Goal: Task Accomplishment & Management: Complete application form

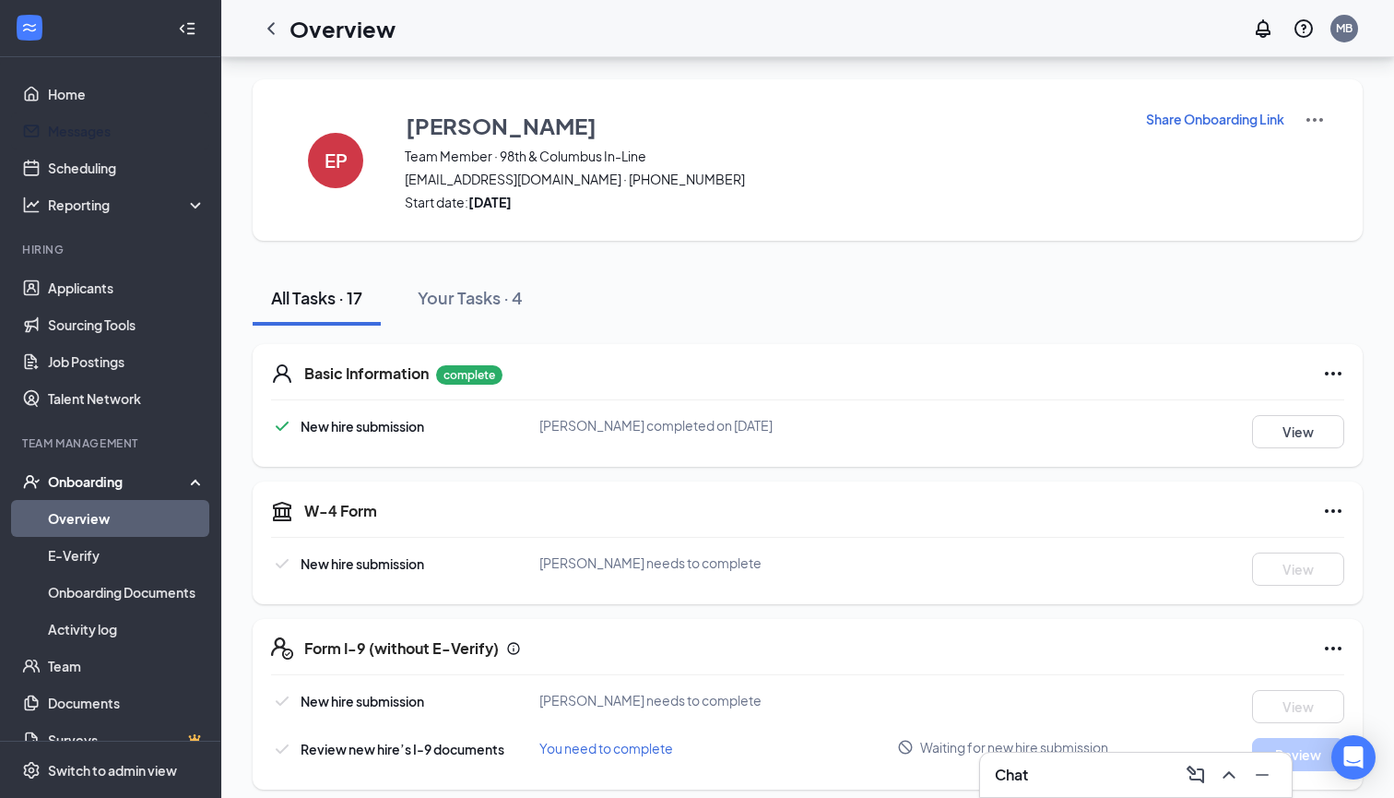
scroll to position [141, 0]
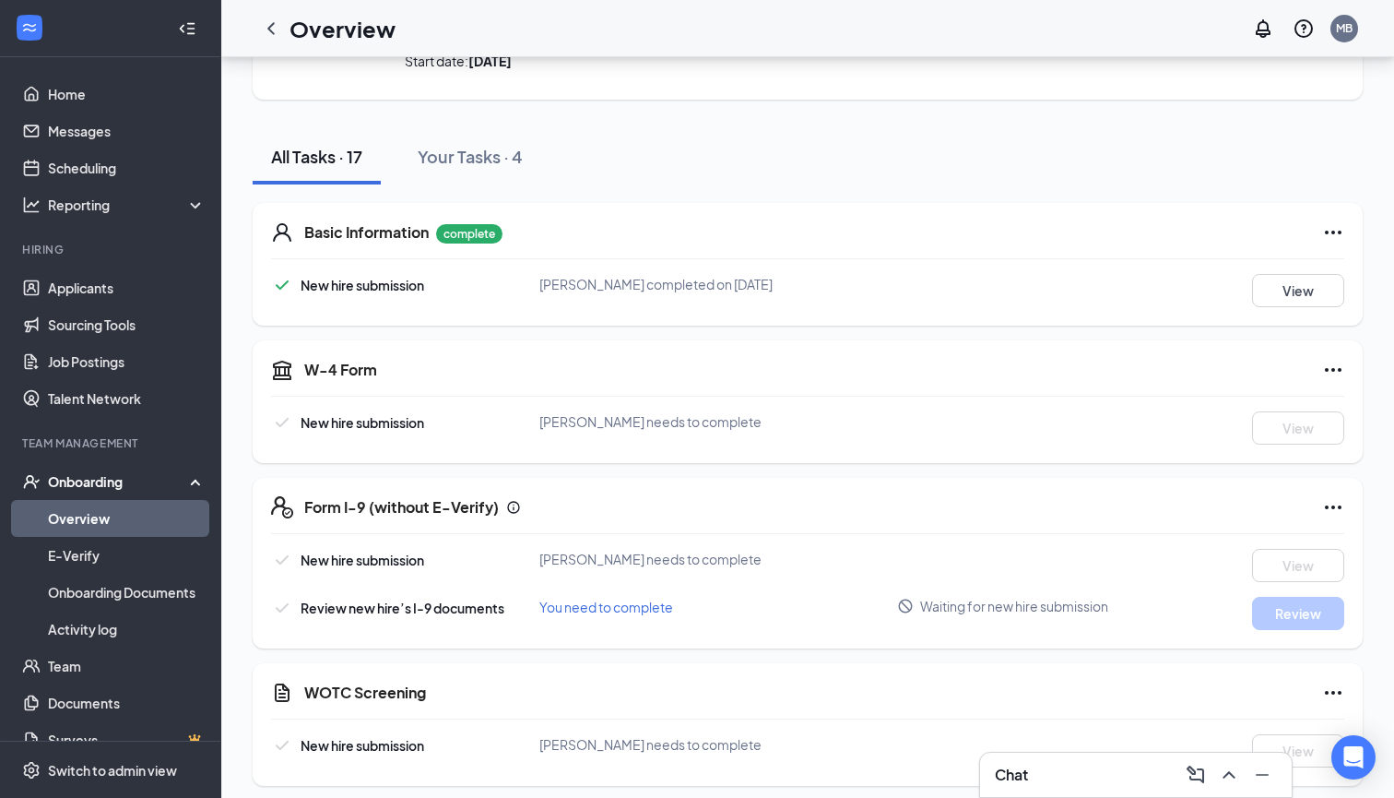
click at [89, 517] on link "Overview" at bounding box center [127, 518] width 158 height 37
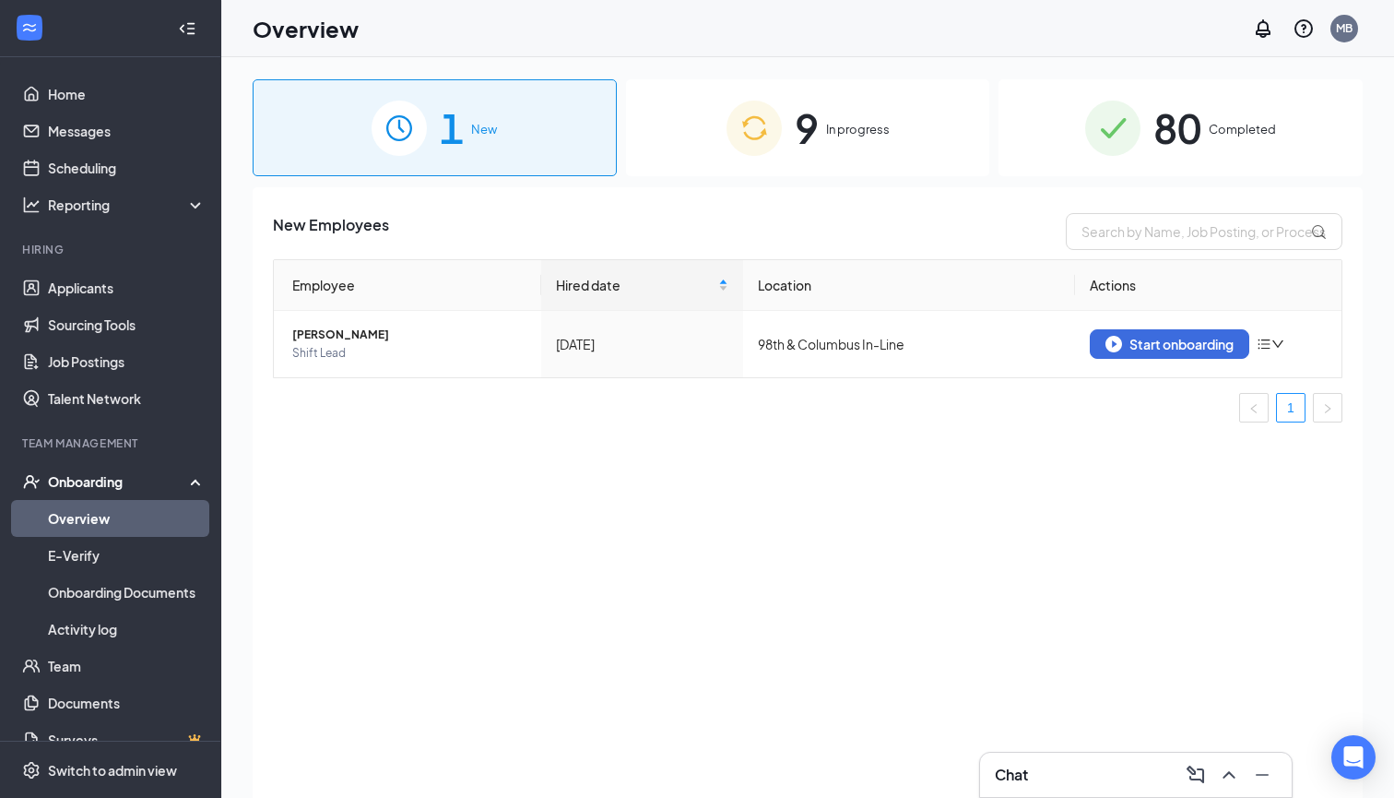
scroll to position [-1, 0]
click at [902, 123] on div "9 In progress" at bounding box center [808, 127] width 364 height 97
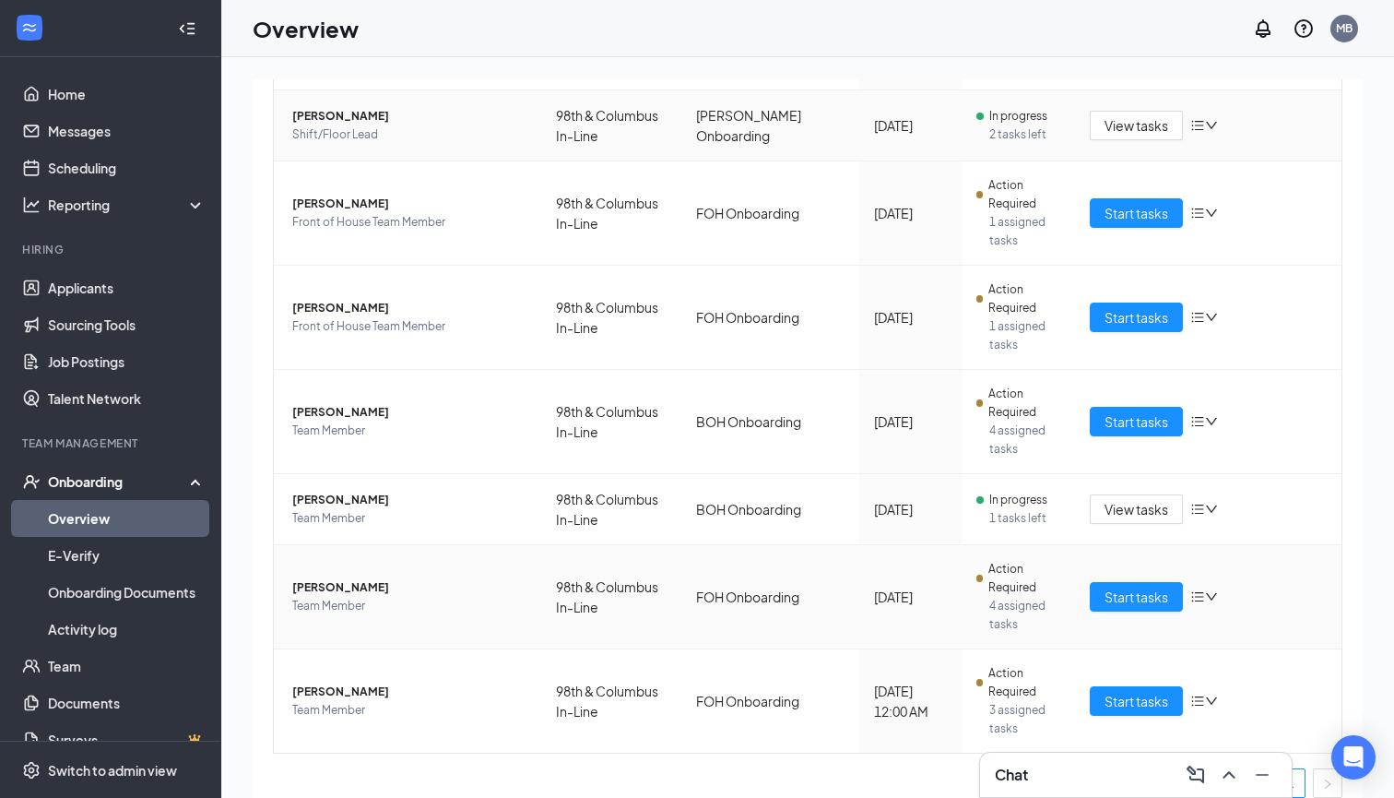
scroll to position [344, 0]
click at [1124, 692] on span "Start tasks" at bounding box center [1137, 702] width 64 height 20
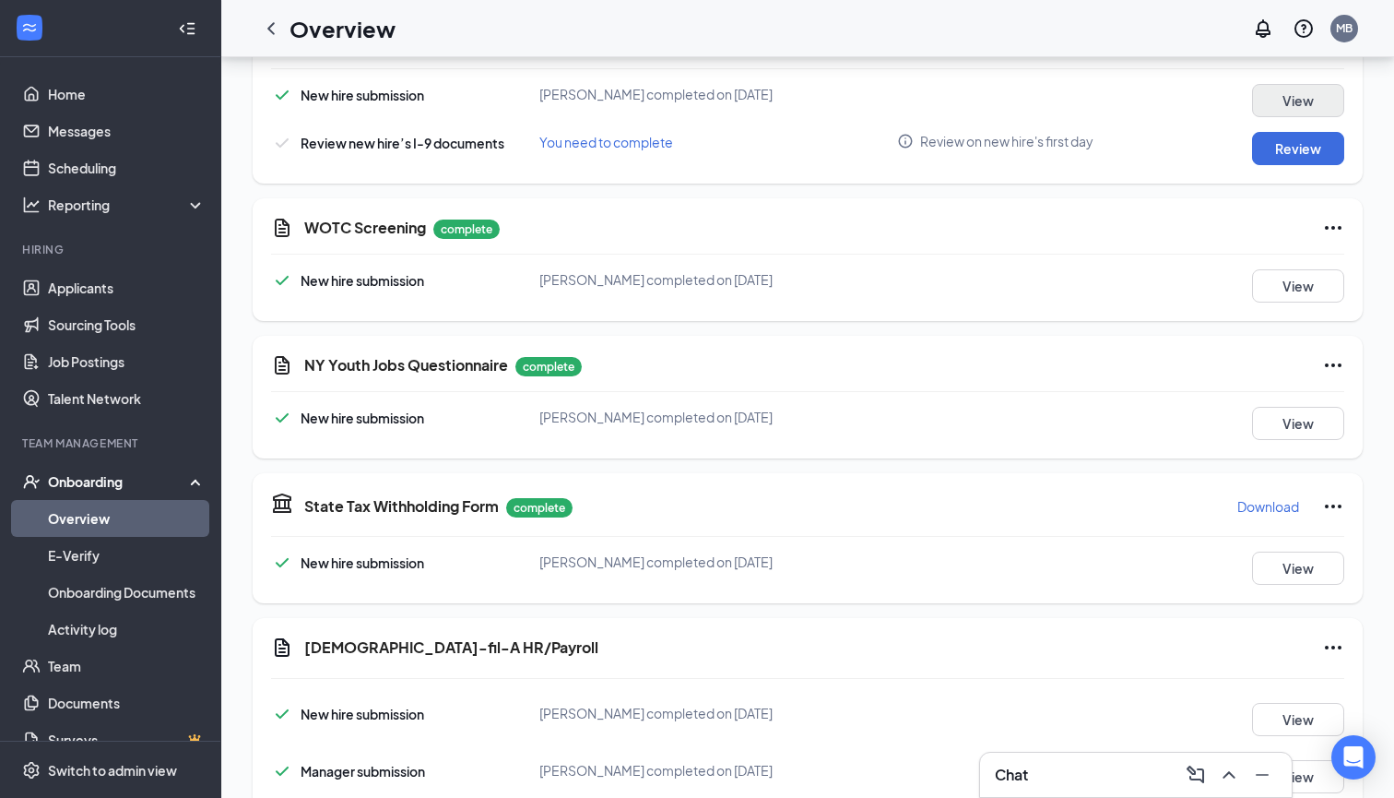
scroll to position [607, 0]
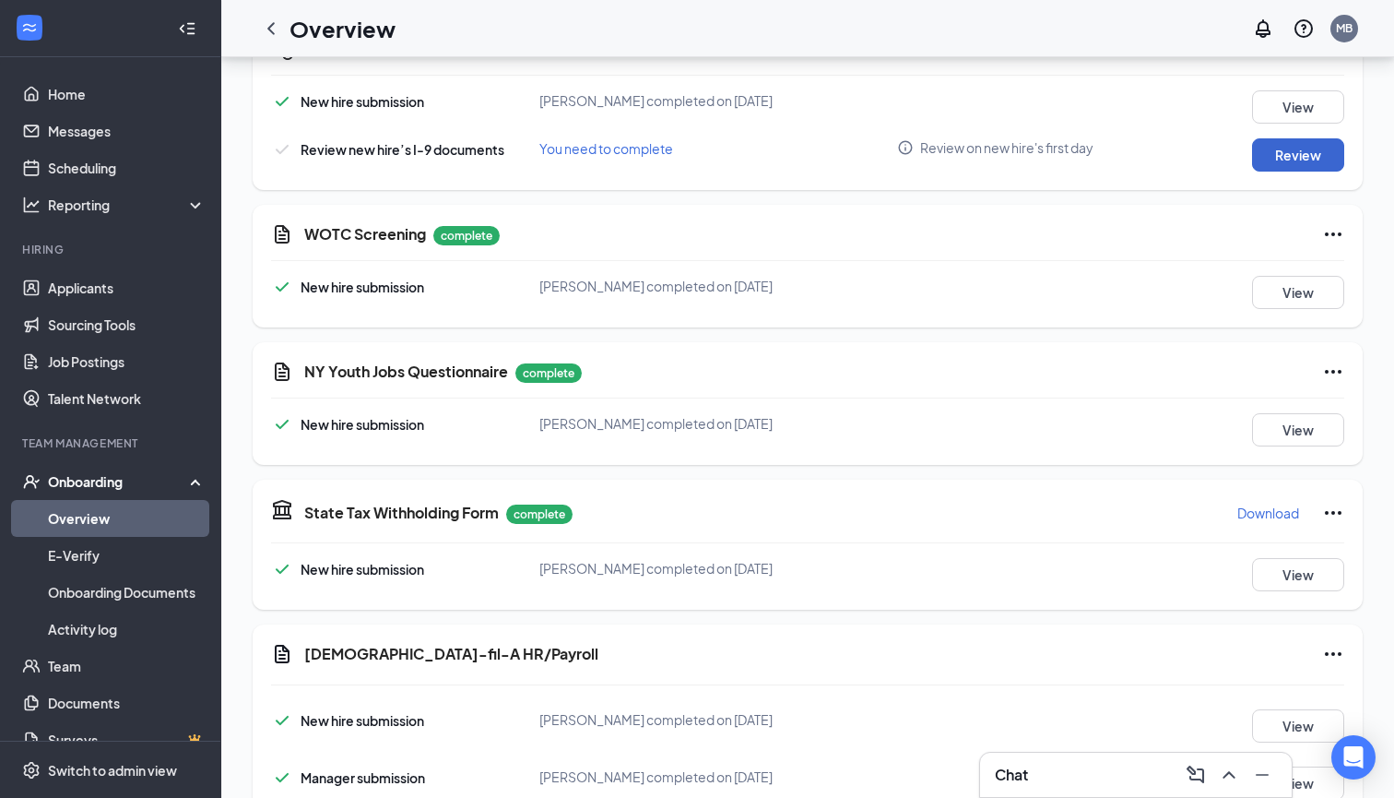
click at [1281, 159] on button "Review" at bounding box center [1298, 154] width 92 height 33
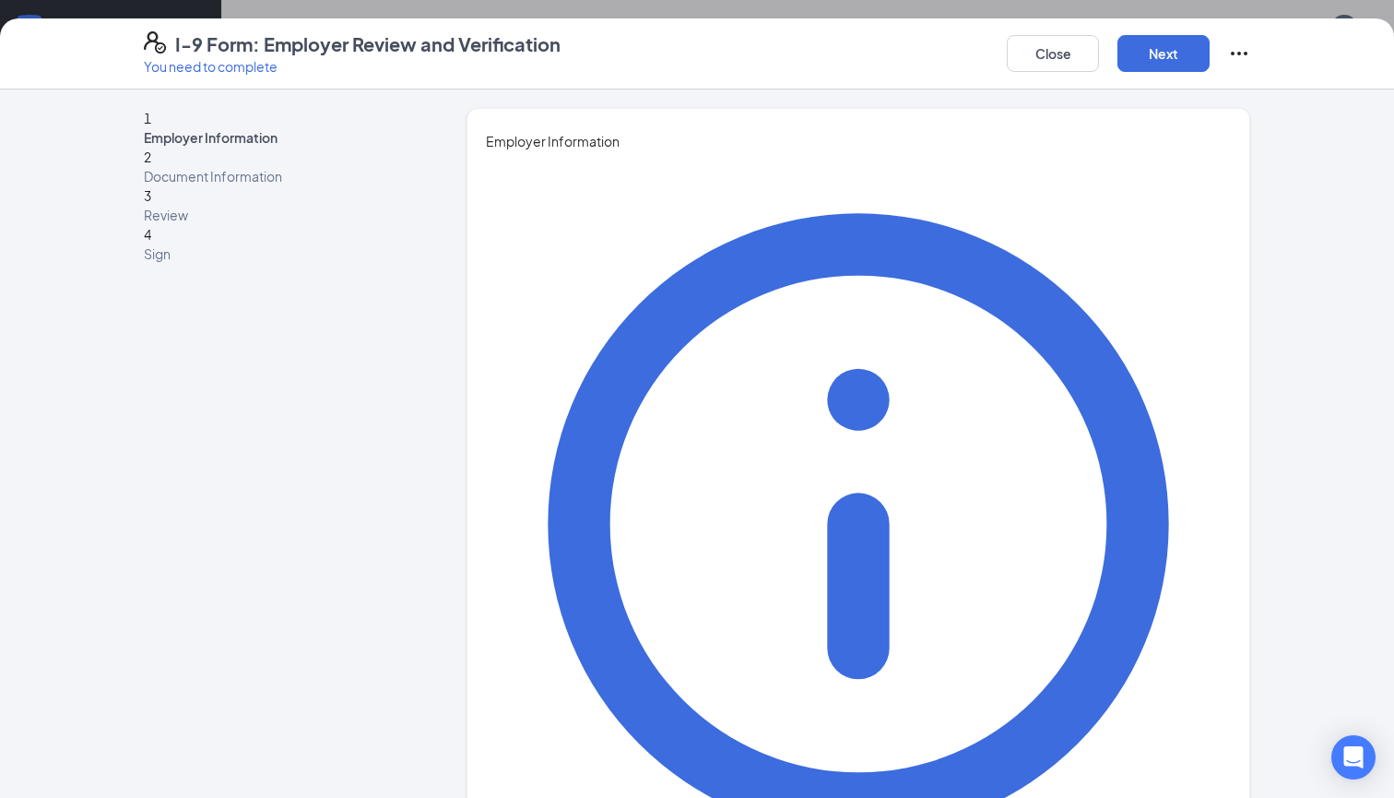
type input "[PERSON_NAME]"
type input "O"
type input "Operator"
click at [1179, 56] on button "Next" at bounding box center [1164, 53] width 92 height 37
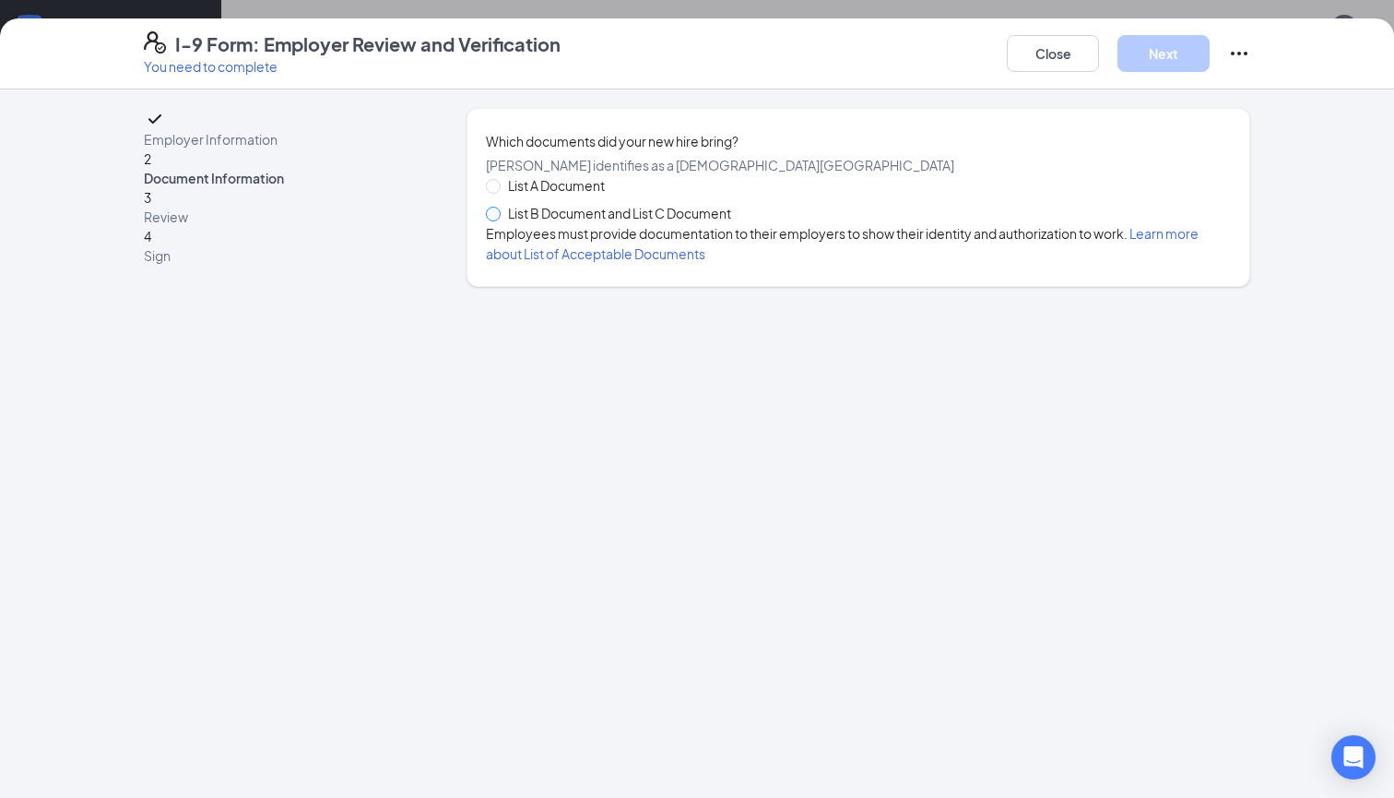
click at [500, 221] on span at bounding box center [493, 214] width 15 height 15
click at [499, 219] on input "List B Document and List C Document" at bounding box center [492, 213] width 13 height 13
radio input "true"
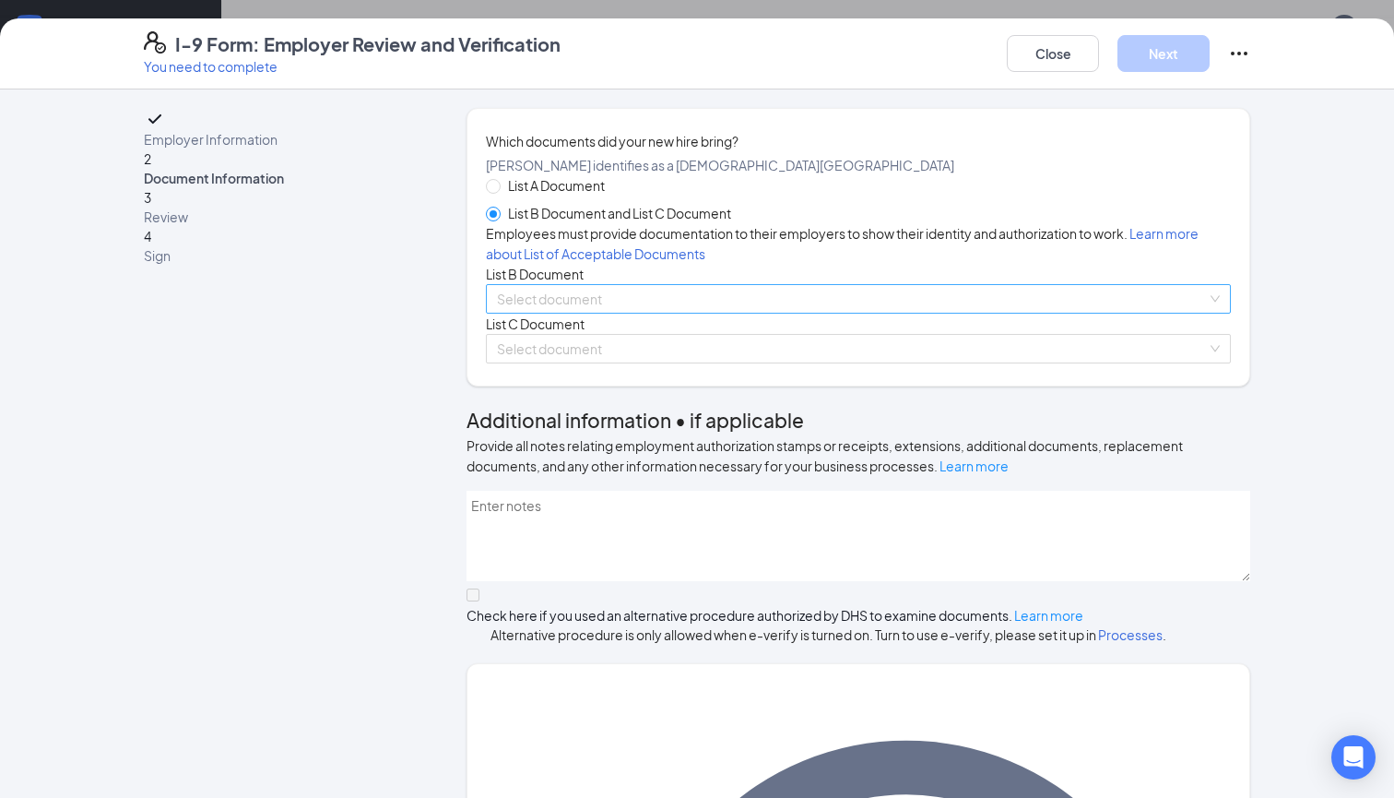
click at [572, 313] on input "search" at bounding box center [852, 299] width 710 height 28
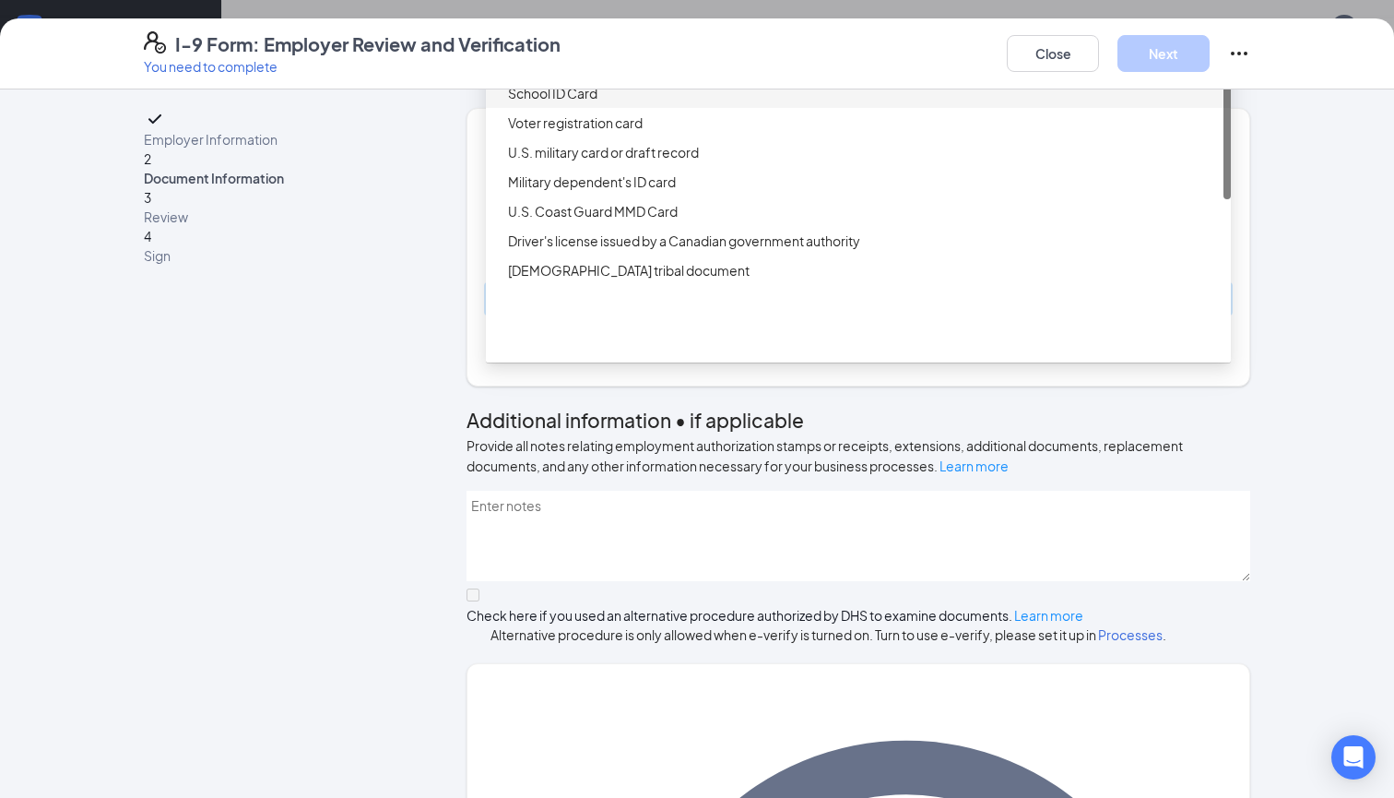
scroll to position [461, 0]
click at [629, 74] on div "ID Card issued by federal, state, or local government agency" at bounding box center [864, 63] width 712 height 20
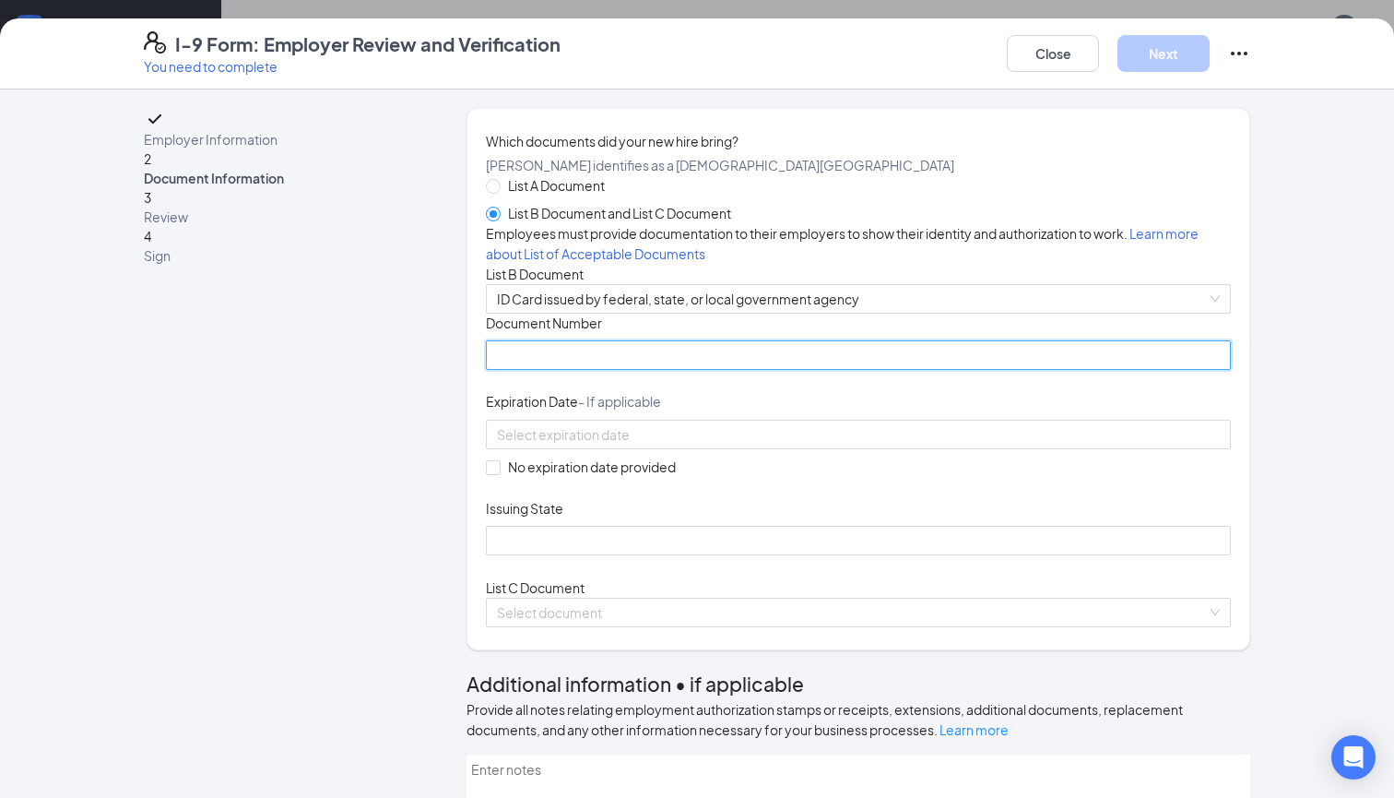
click at [593, 370] on input "Document Number" at bounding box center [858, 355] width 745 height 30
type input "p"
type input "P28472247360024"
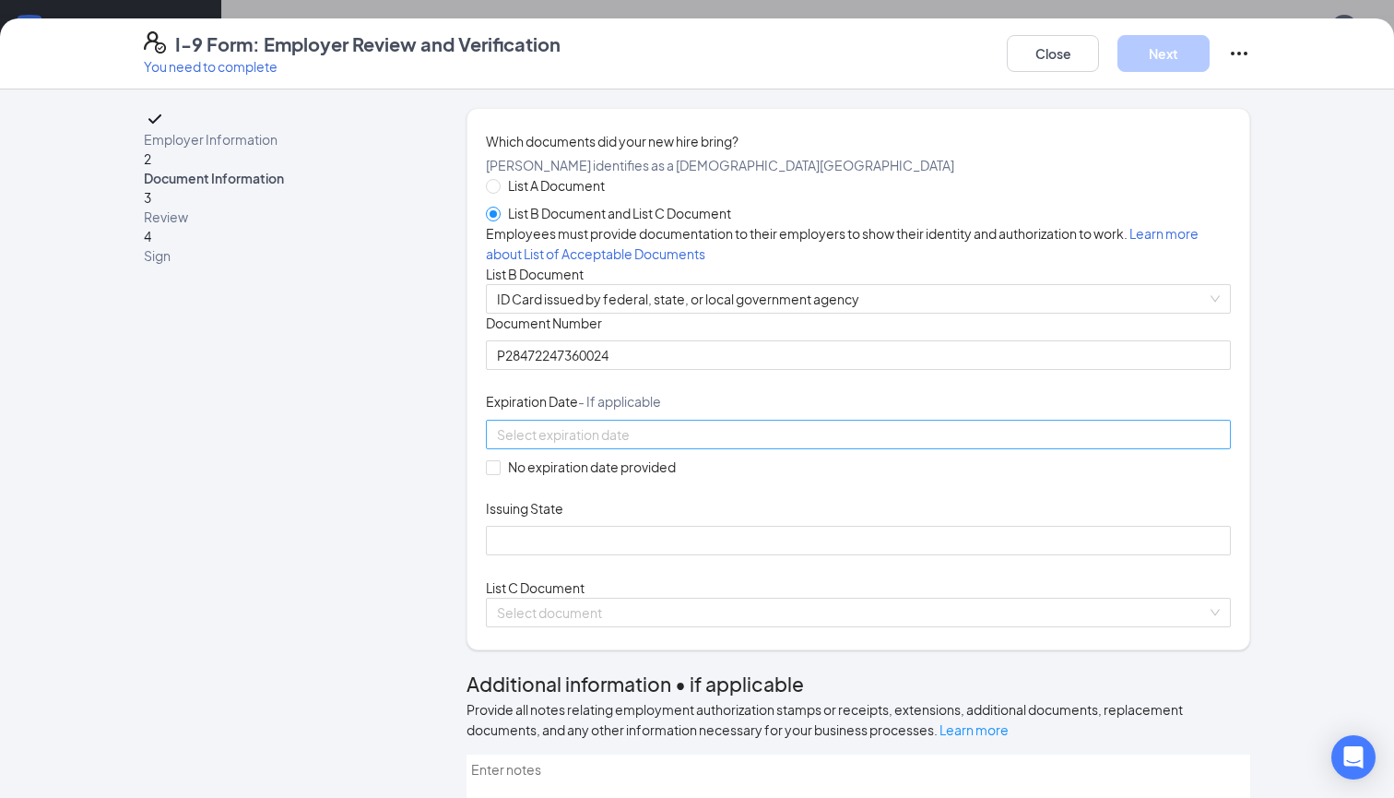
click at [588, 445] on input at bounding box center [856, 434] width 719 height 20
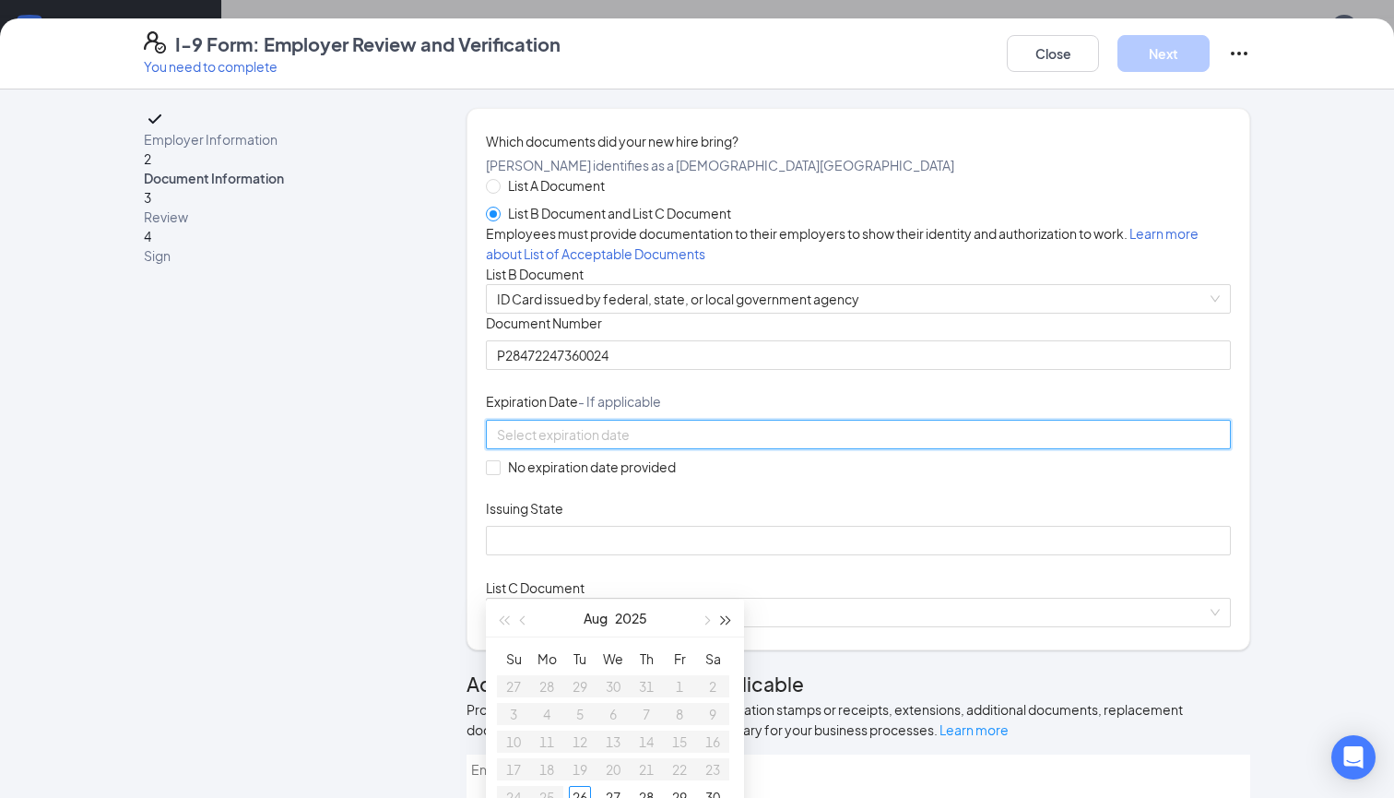
click at [722, 619] on span "button" at bounding box center [726, 620] width 9 height 9
click at [706, 619] on span "button" at bounding box center [705, 620] width 9 height 9
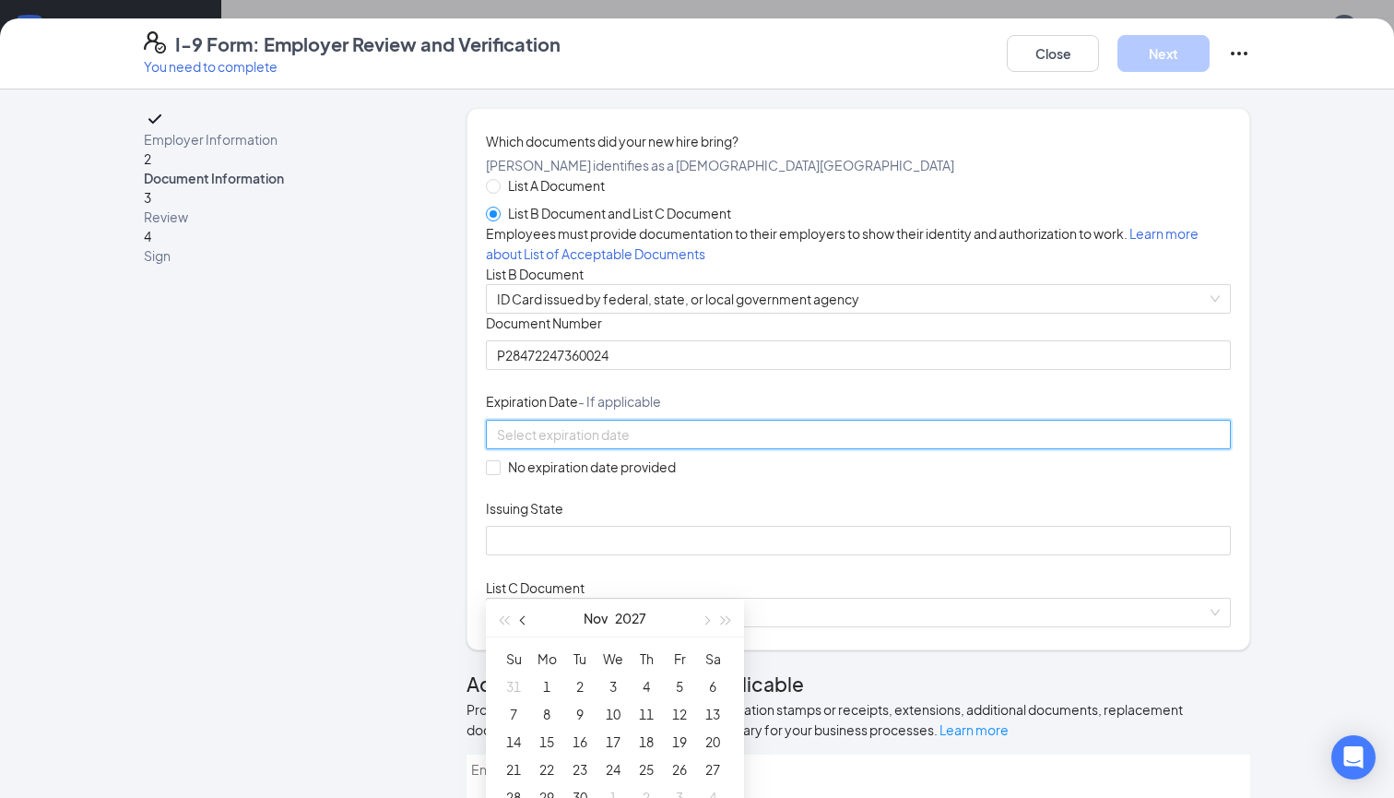
click at [530, 616] on button "button" at bounding box center [524, 617] width 20 height 37
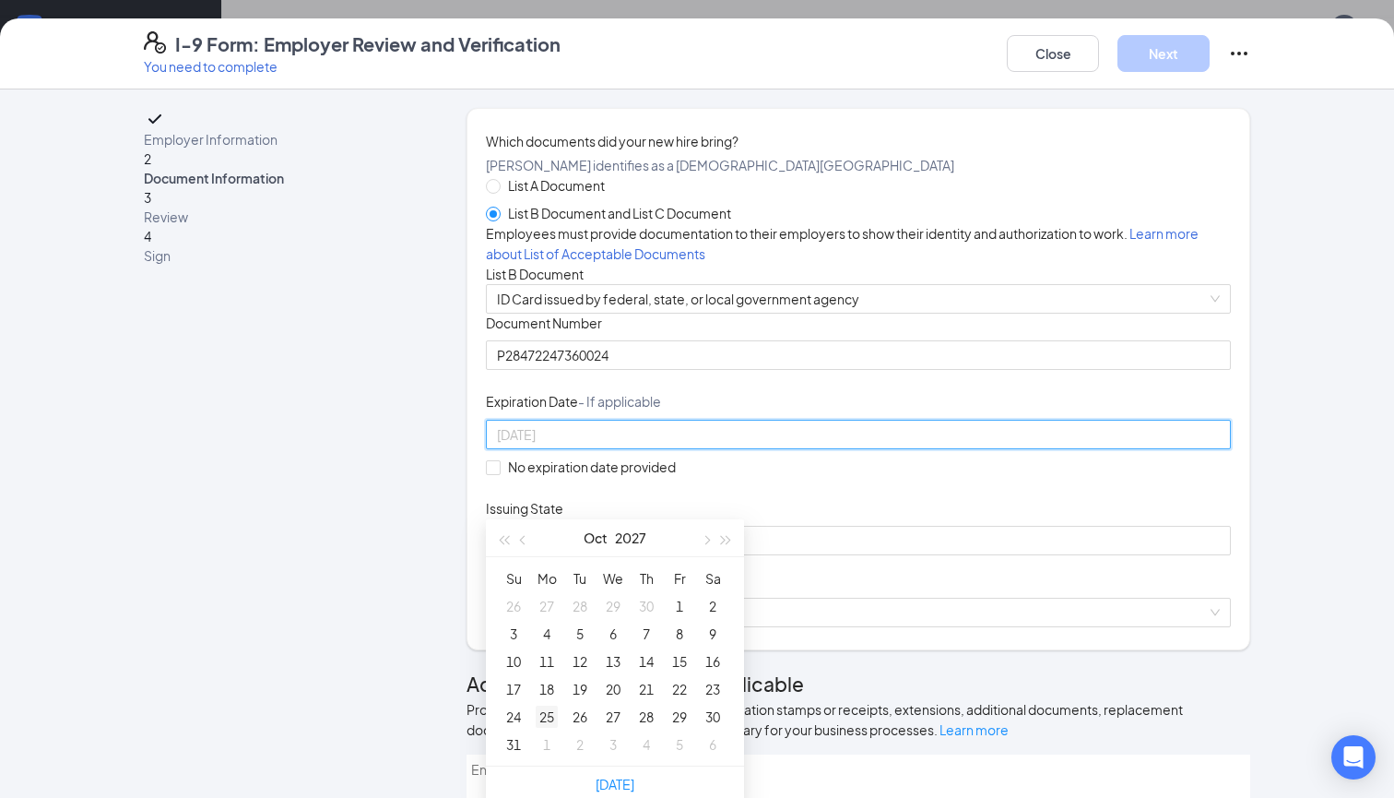
type input "[DATE]"
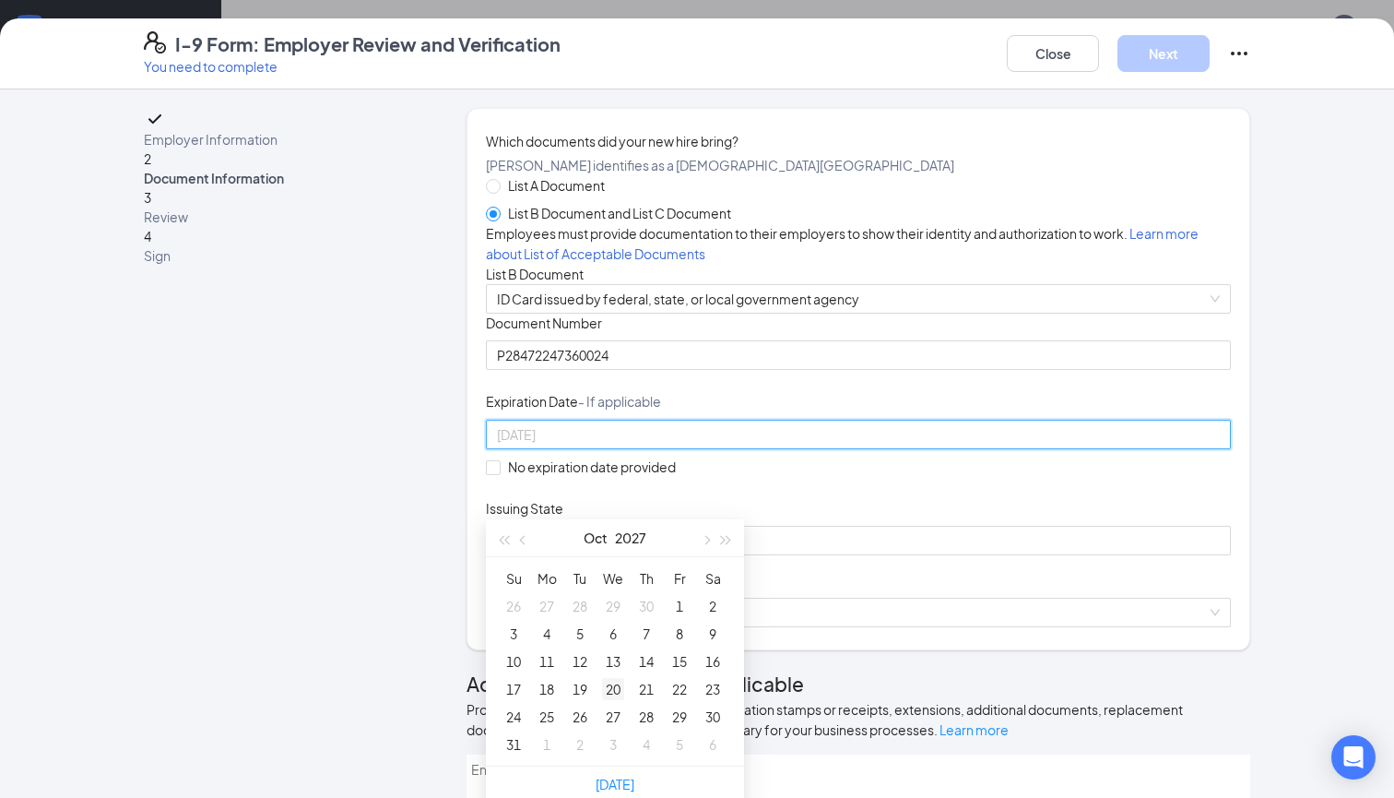
type input "[DATE]"
click at [616, 687] on div "20" at bounding box center [613, 689] width 22 height 22
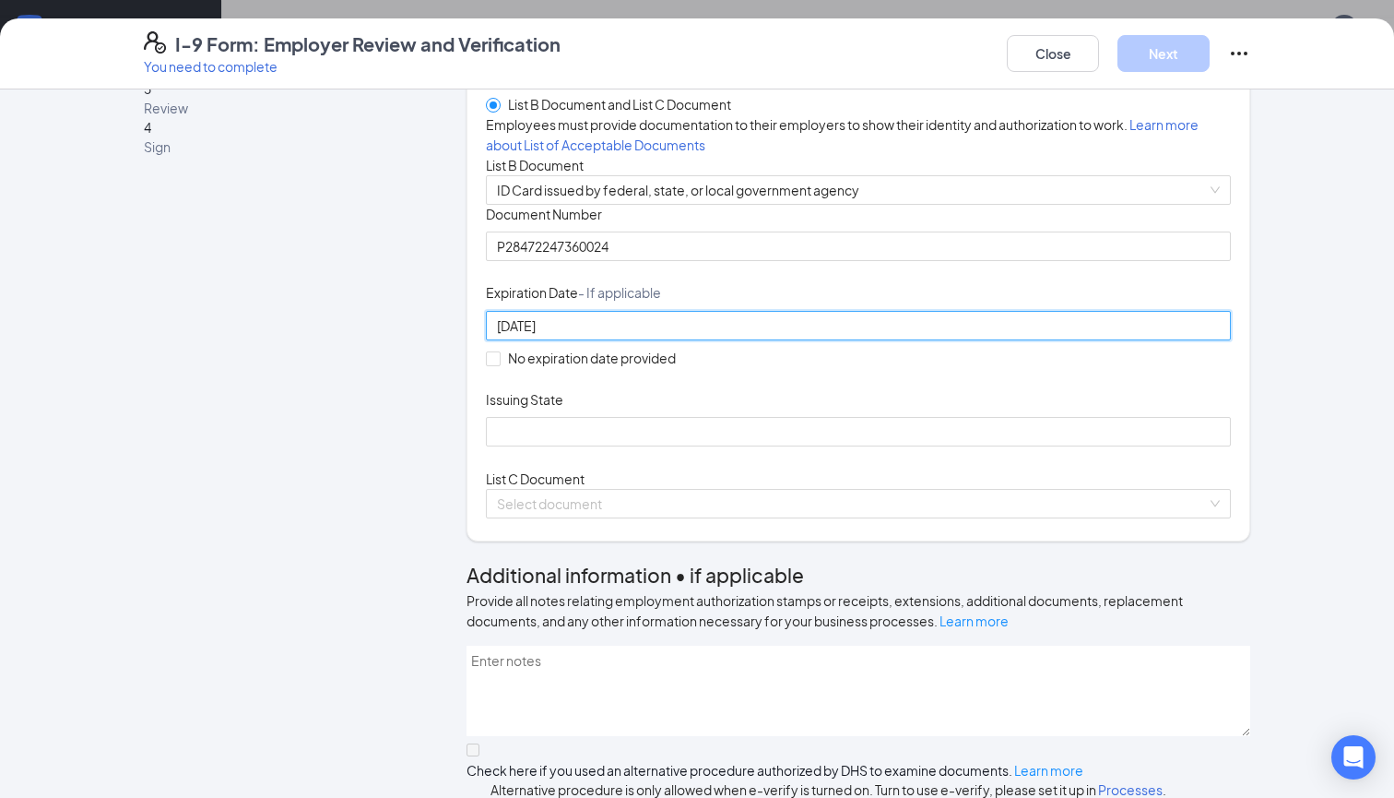
scroll to position [125, 0]
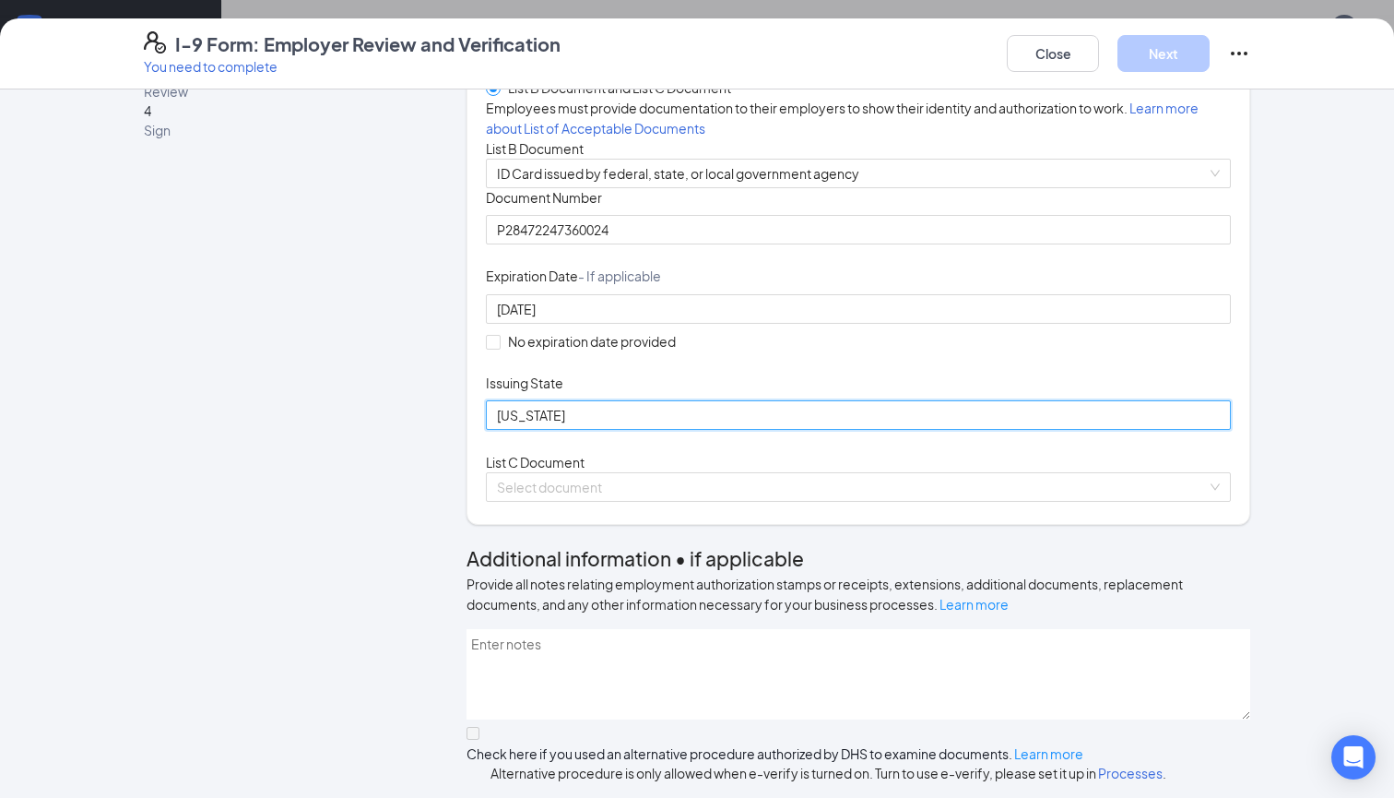
type input "[US_STATE]"
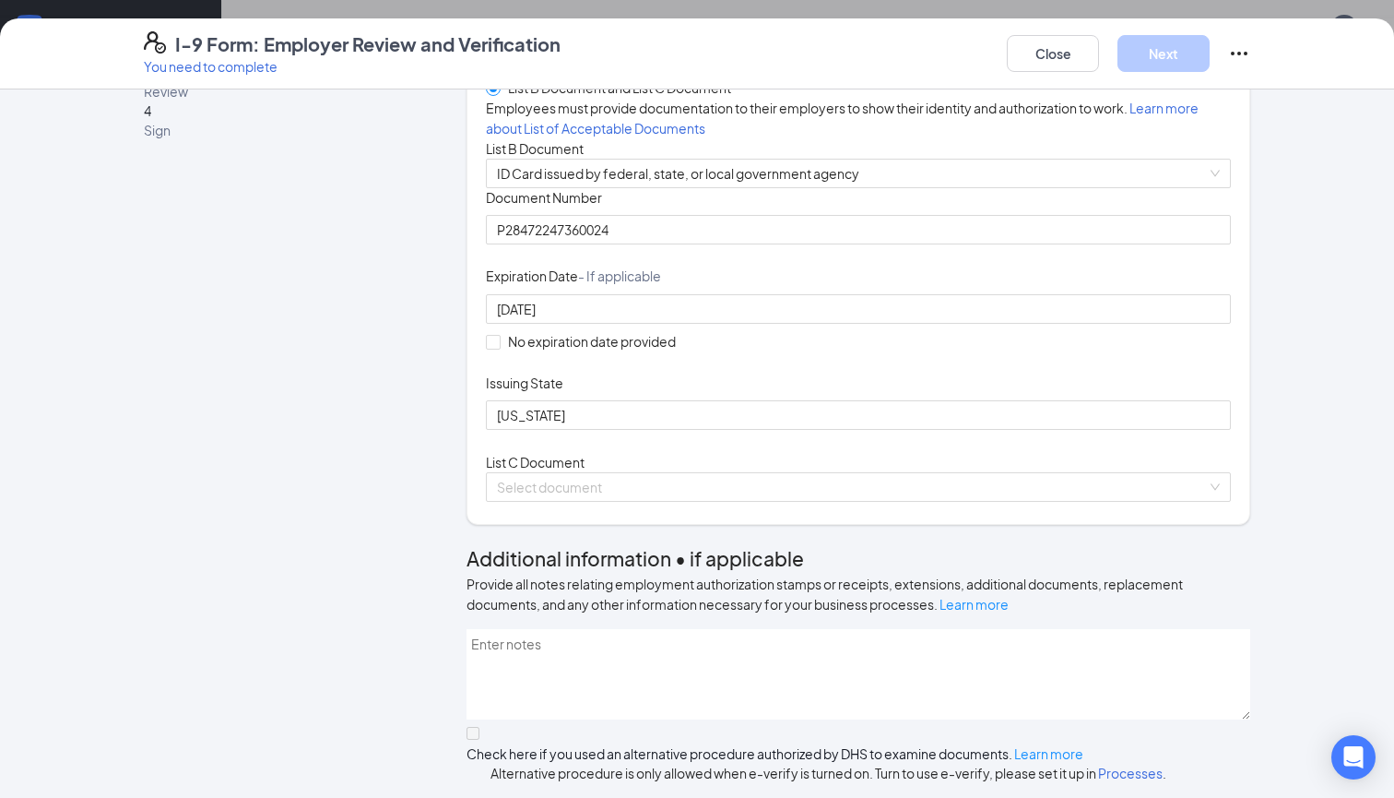
click at [1038, 430] on div "Document Title ID Card issued by federal, state, or local government agency Doc…" at bounding box center [858, 309] width 745 height 242
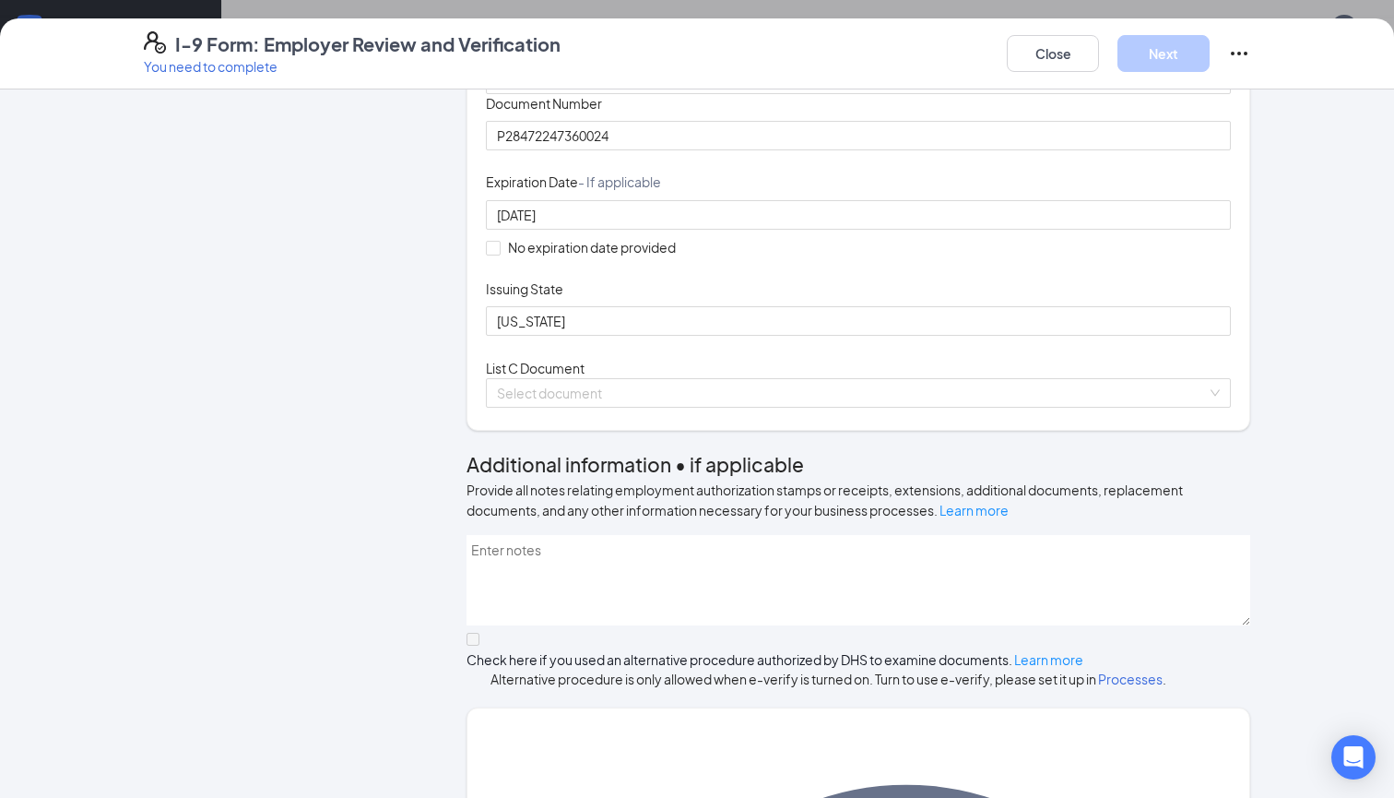
scroll to position [240, 0]
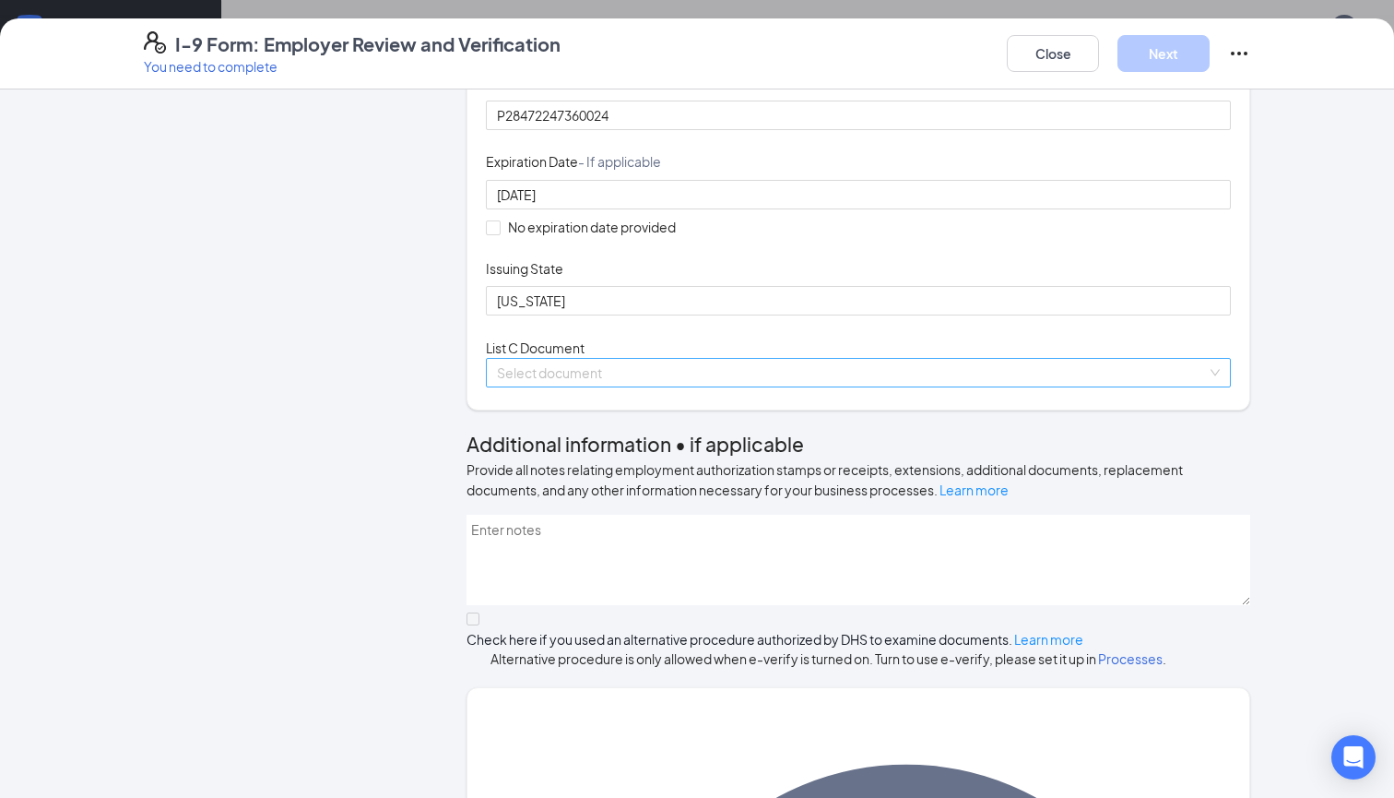
click at [977, 386] on input "search" at bounding box center [852, 373] width 710 height 28
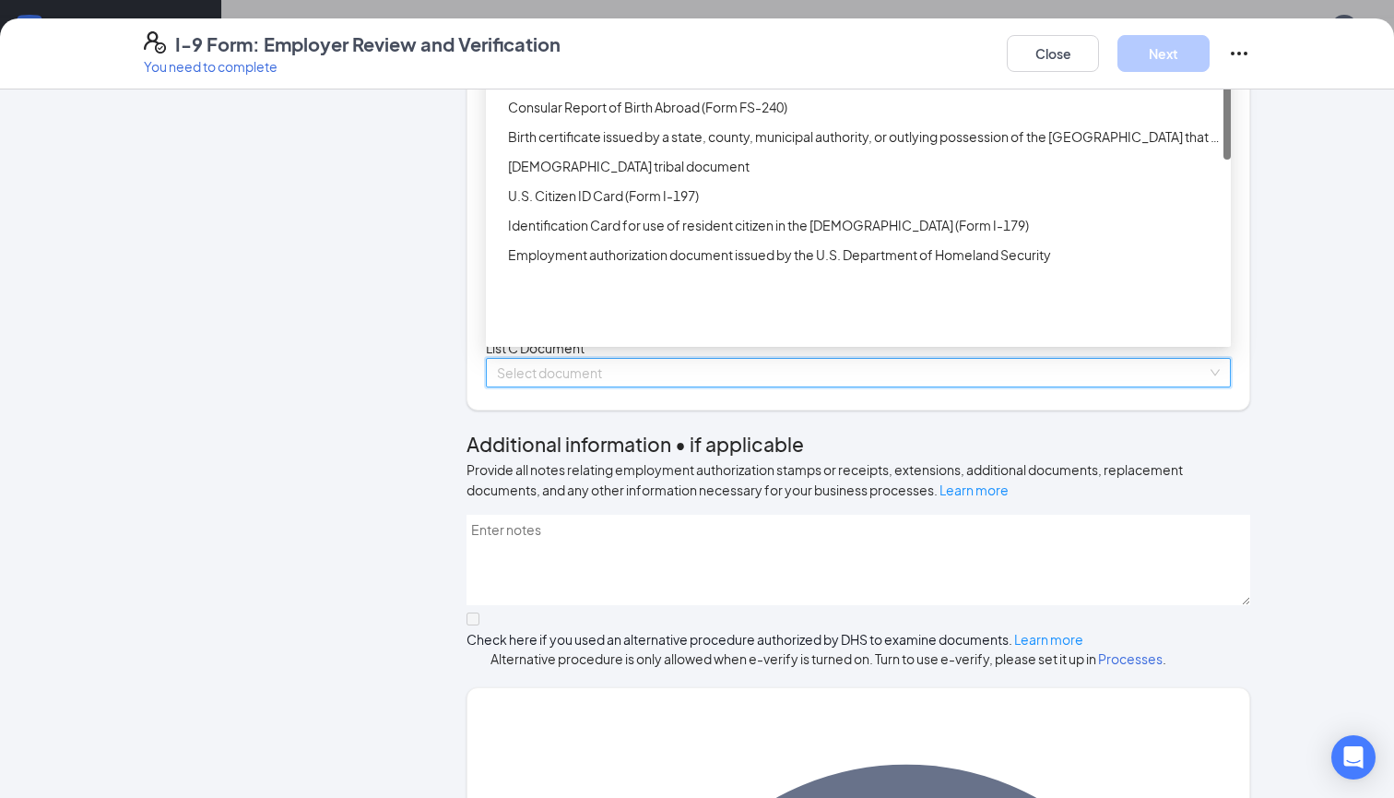
click at [807, 29] on div "Unrestricted Social Security Card" at bounding box center [864, 18] width 712 height 20
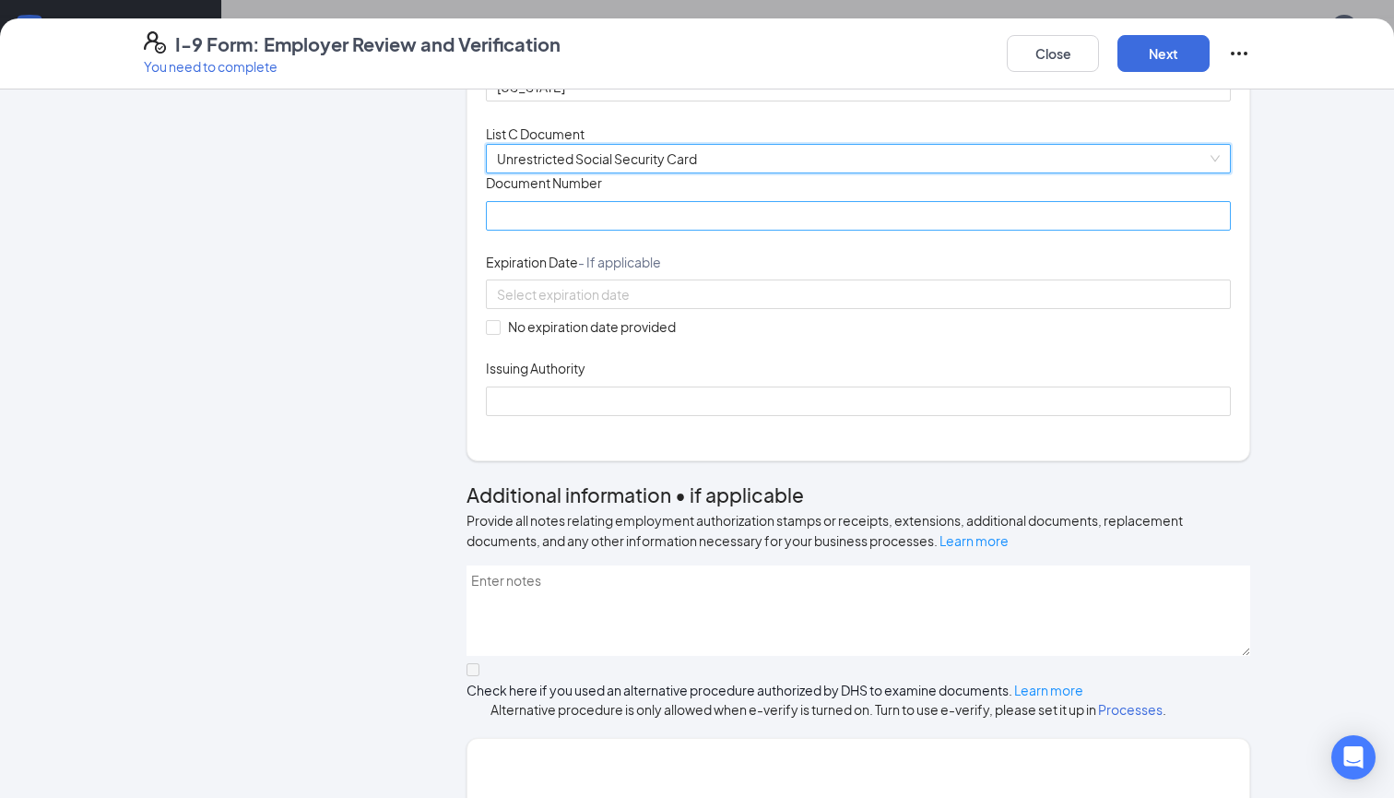
scroll to position [457, 0]
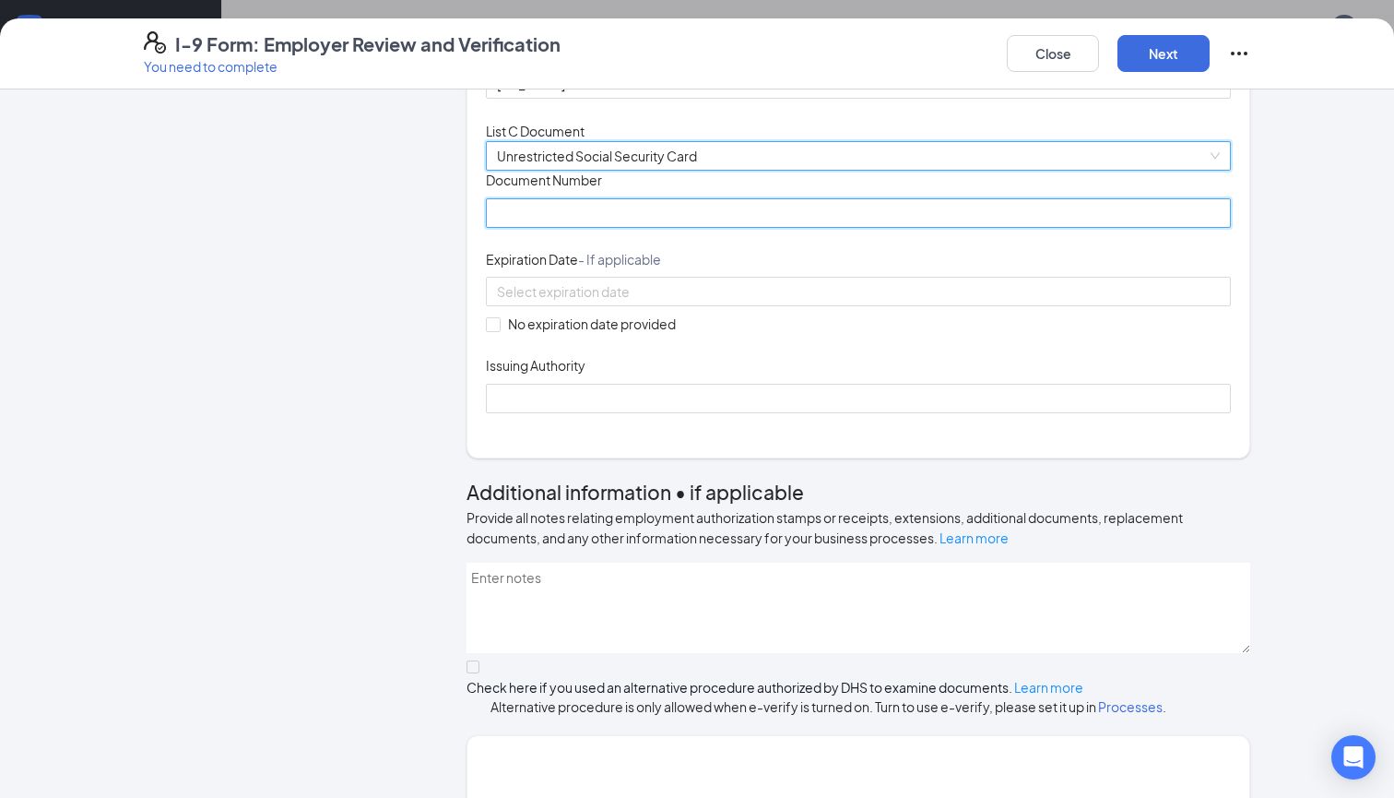
click at [763, 228] on input "Document Number" at bounding box center [858, 213] width 745 height 30
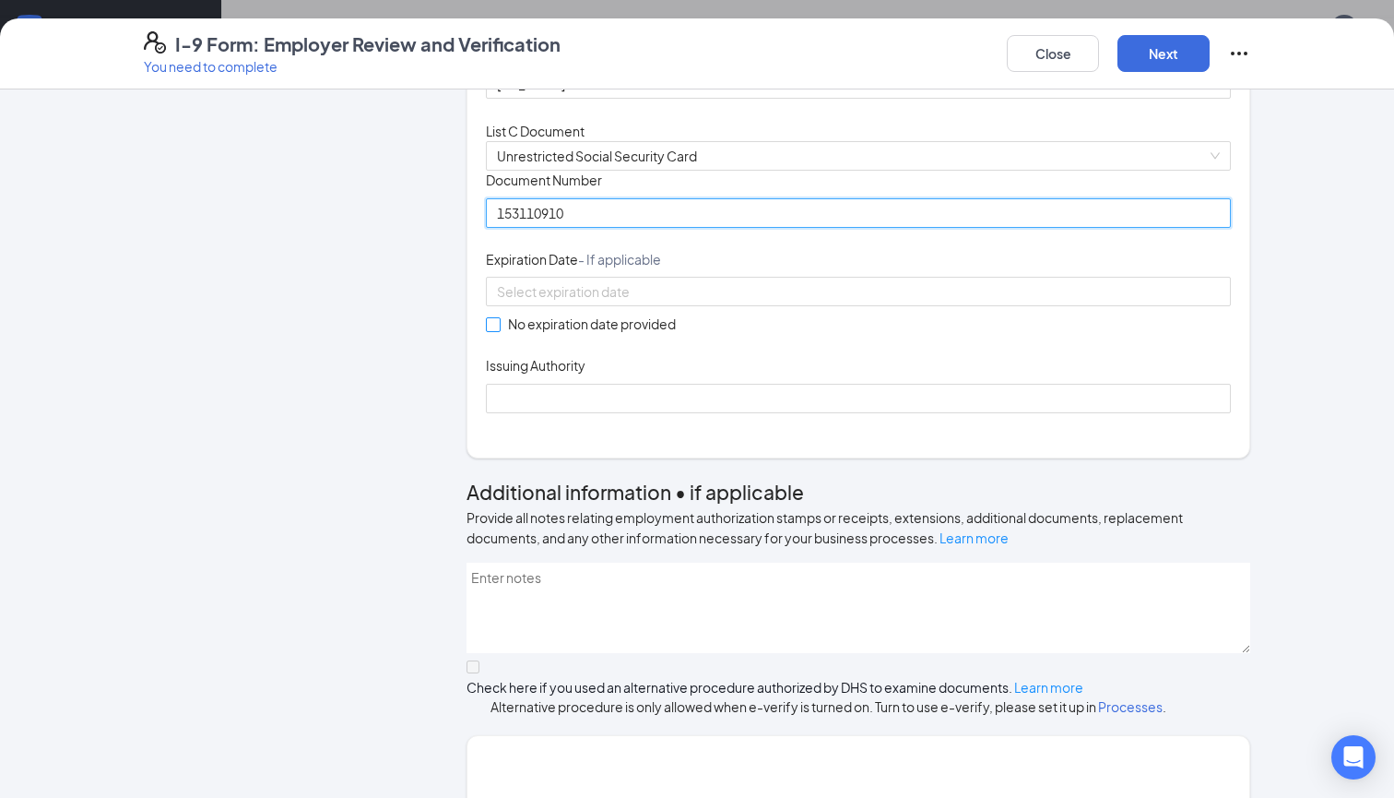
type input "153110910"
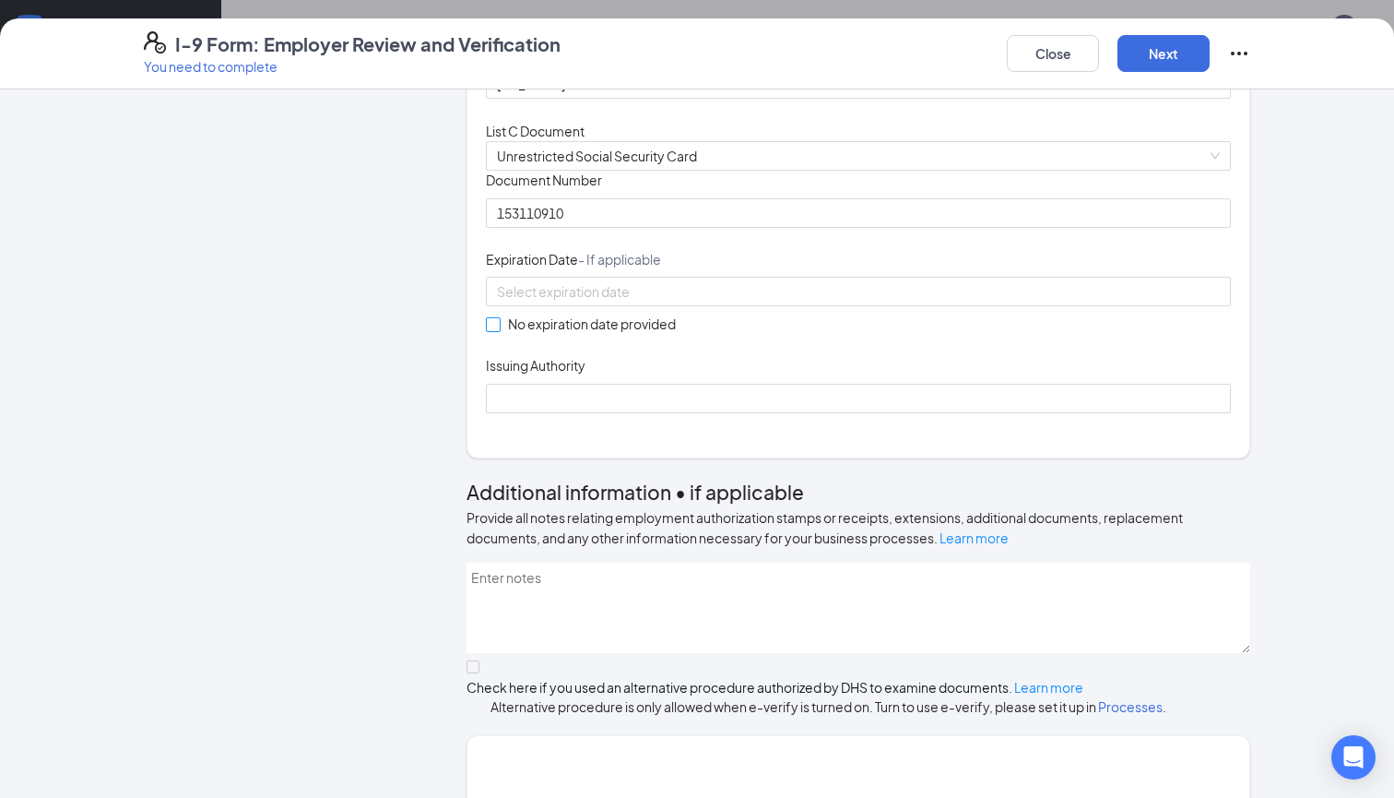
click at [506, 334] on span "No expiration date provided" at bounding box center [592, 324] width 183 height 20
click at [499, 330] on input "No expiration date provided" at bounding box center [492, 323] width 13 height 13
checkbox input "true"
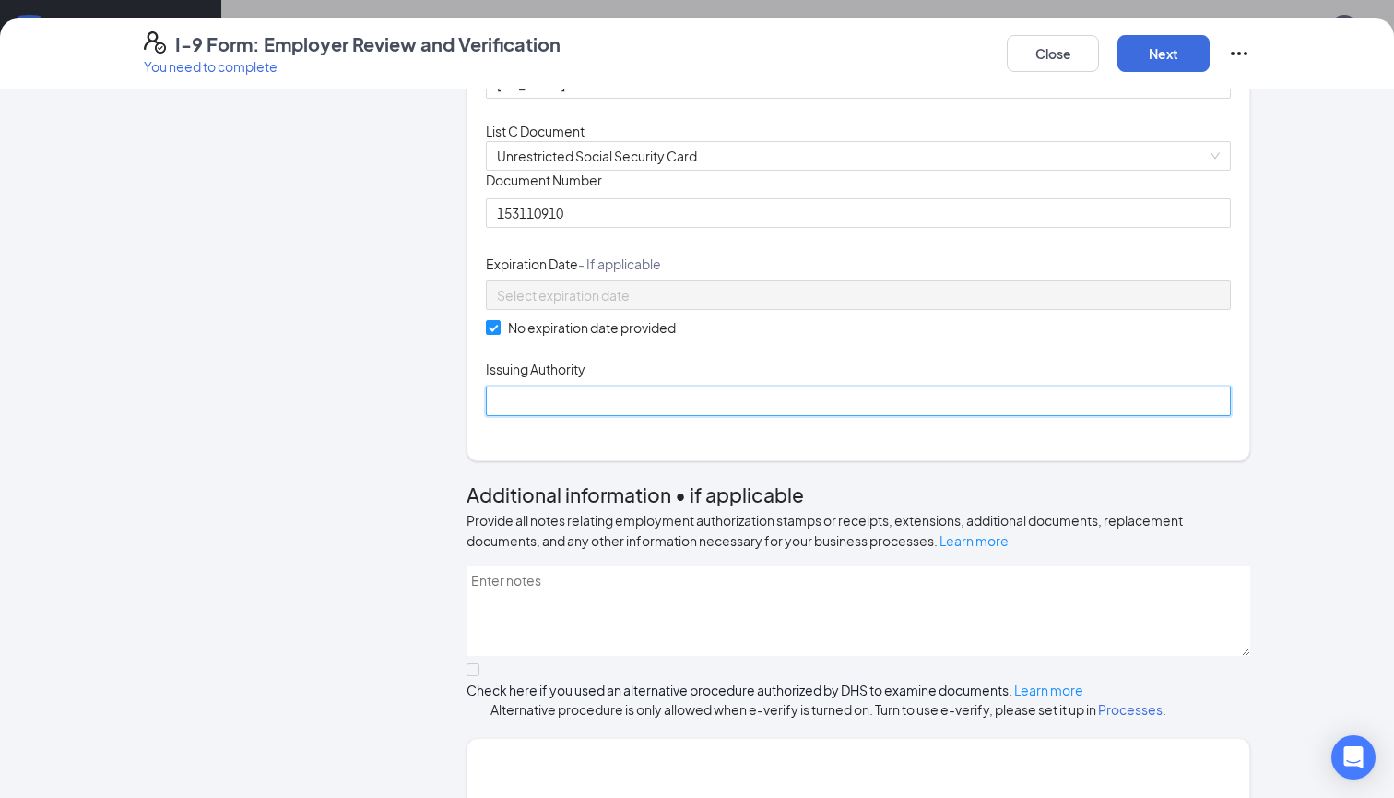
click at [546, 416] on input "Issuing Authority" at bounding box center [858, 401] width 745 height 30
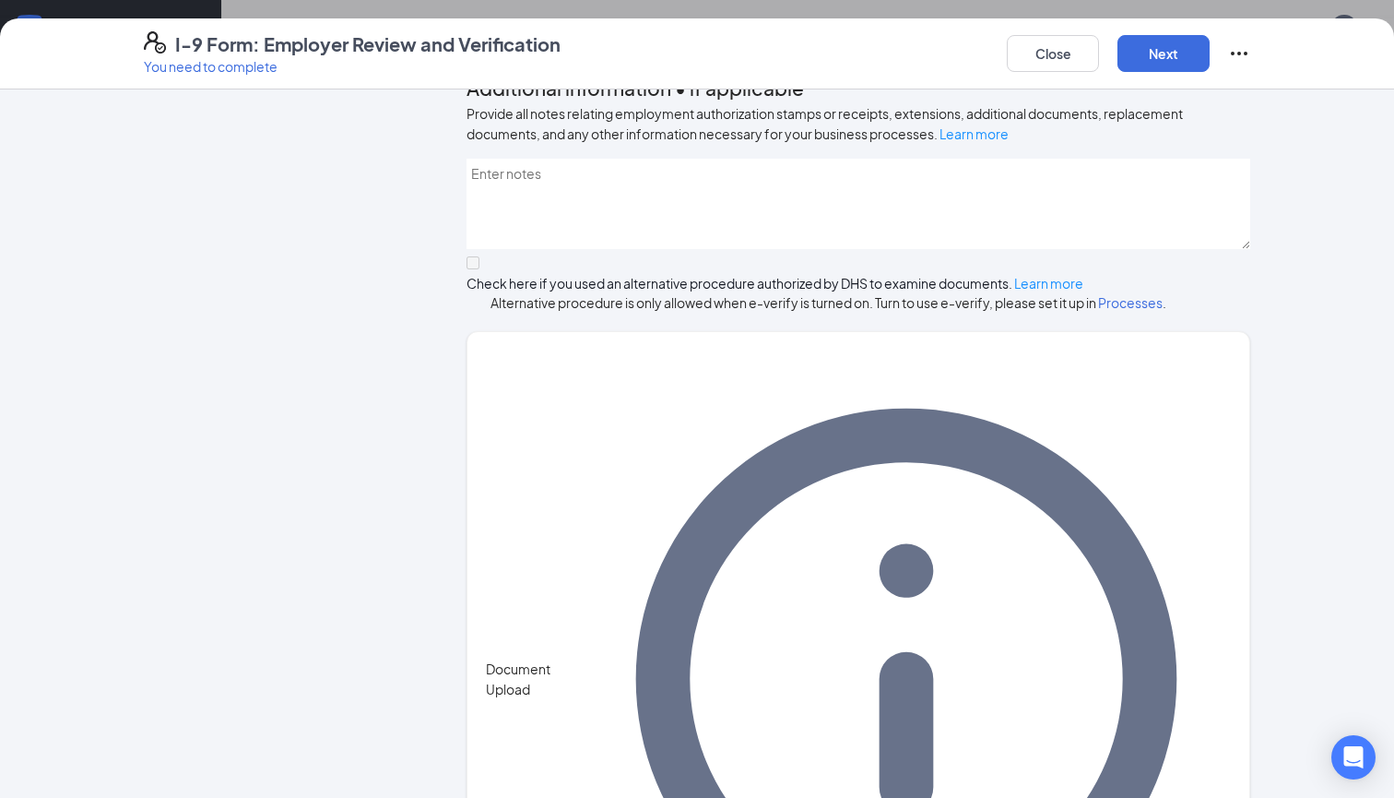
scroll to position [920, 0]
type input "SOCIAL SECURITY ADMINISTARTION"
click at [1165, 51] on button "Next" at bounding box center [1164, 53] width 92 height 37
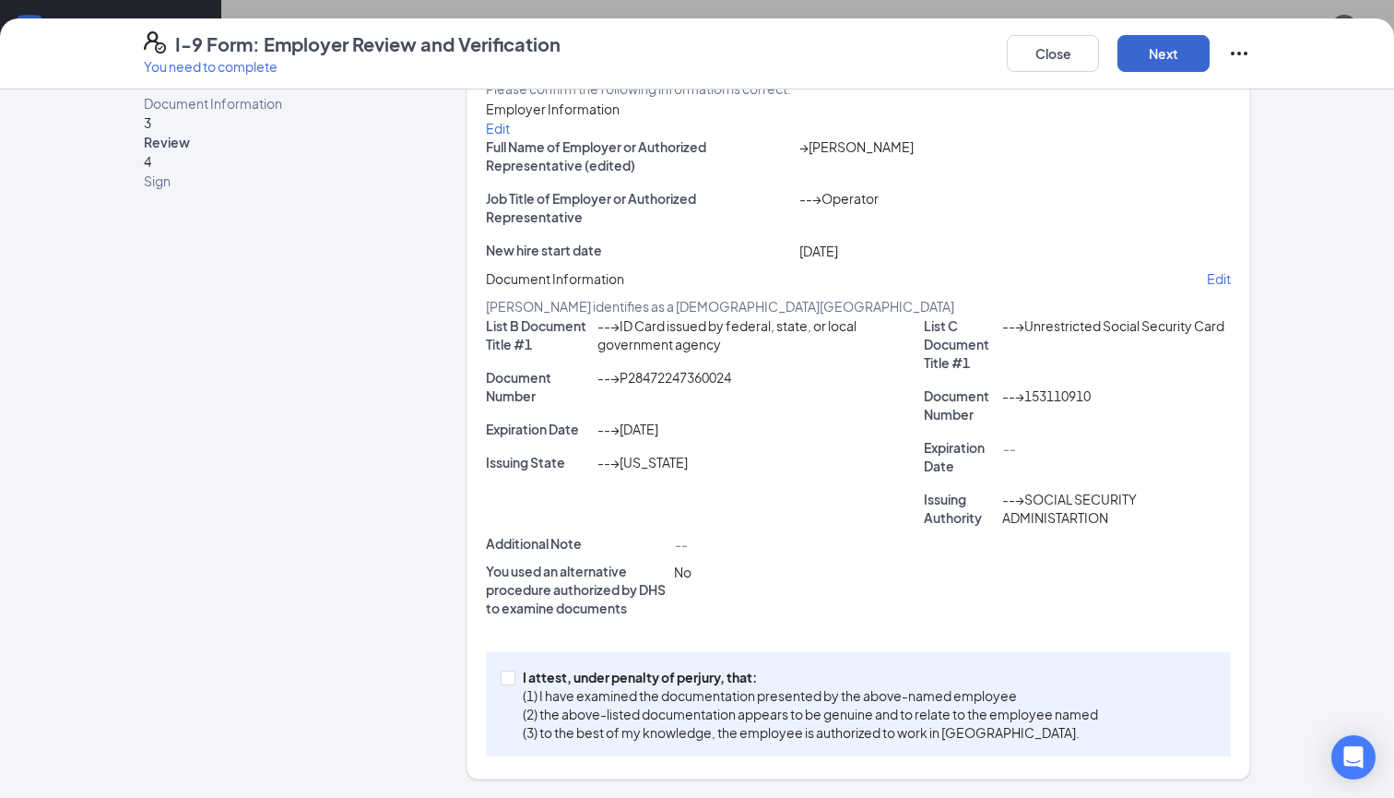
click at [1181, 54] on button "Next" at bounding box center [1164, 53] width 92 height 37
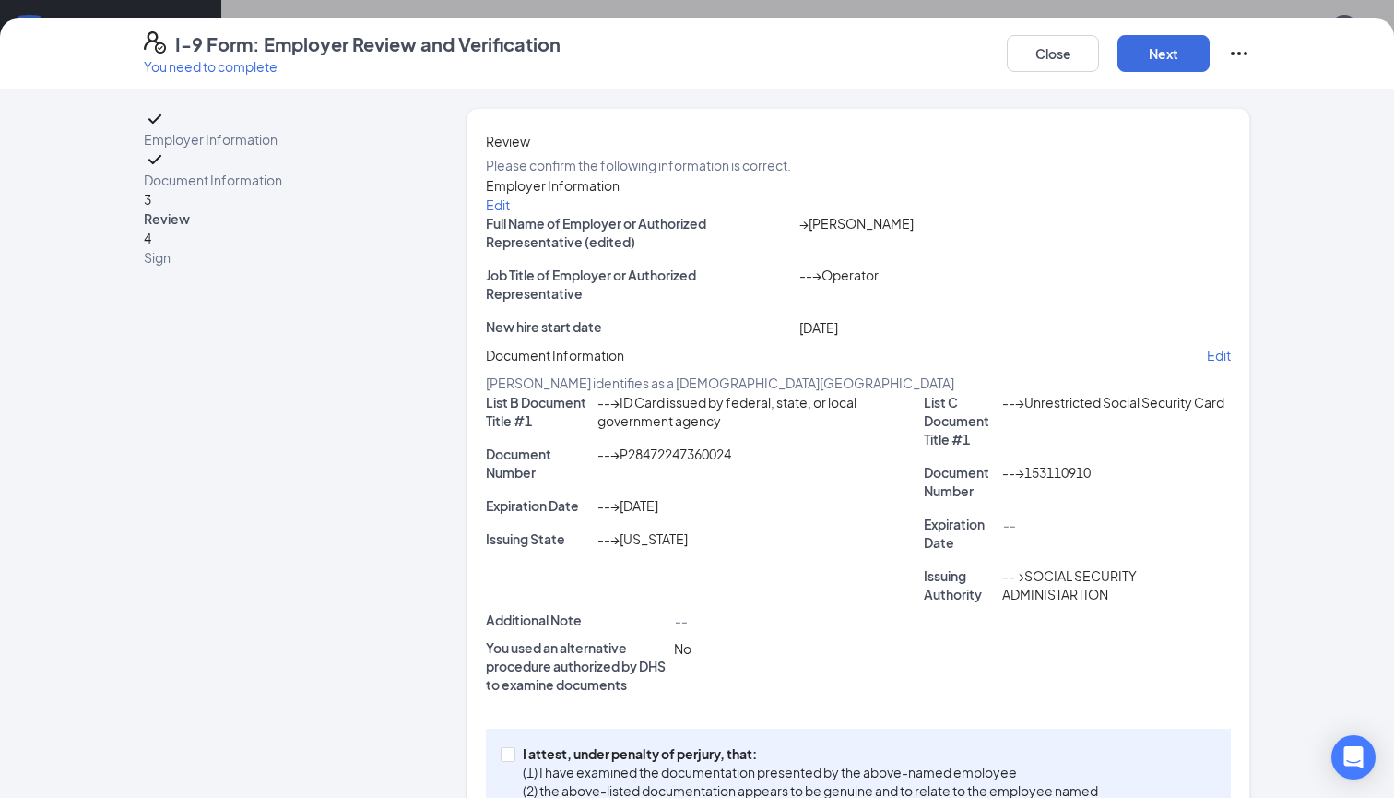
scroll to position [0, 0]
click at [1207, 364] on p "Edit" at bounding box center [1219, 355] width 24 height 18
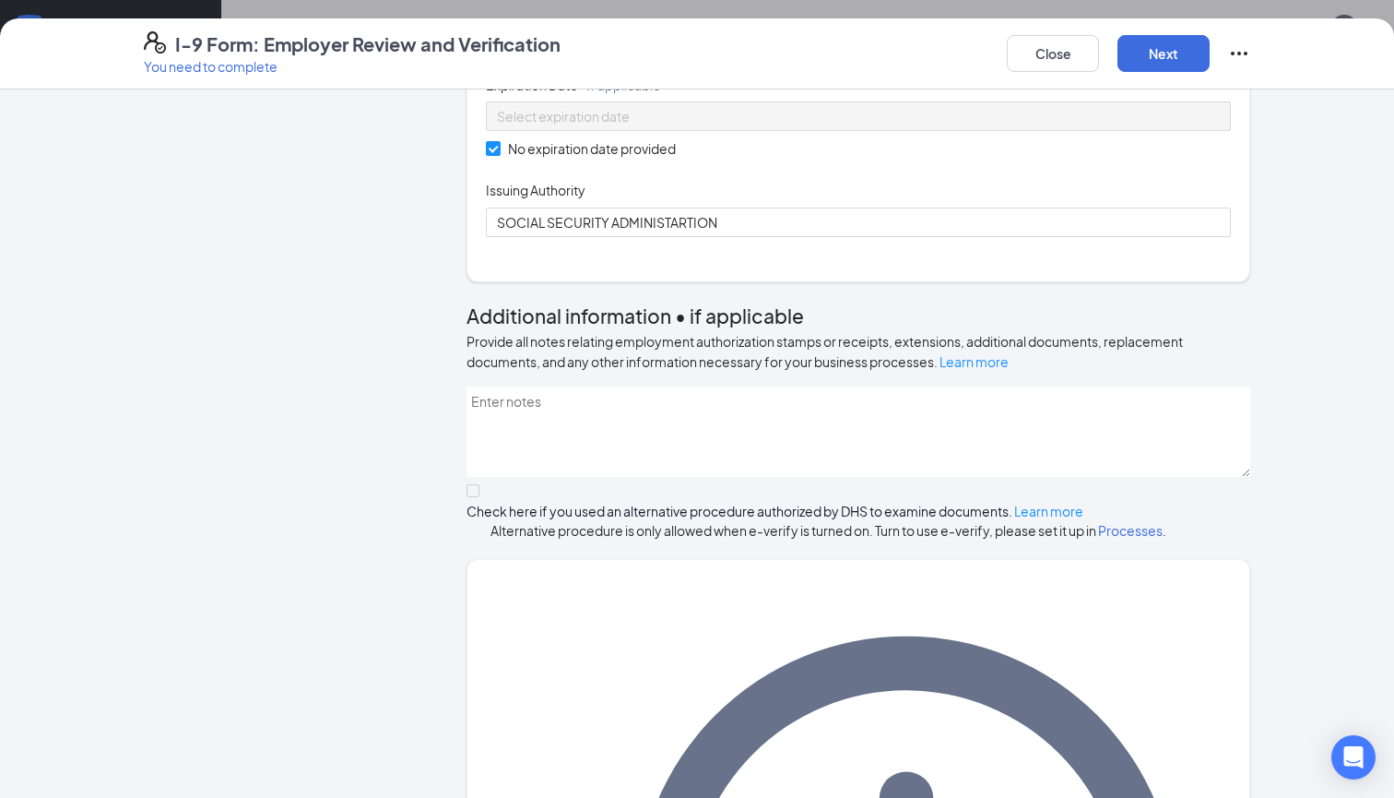
scroll to position [652, 0]
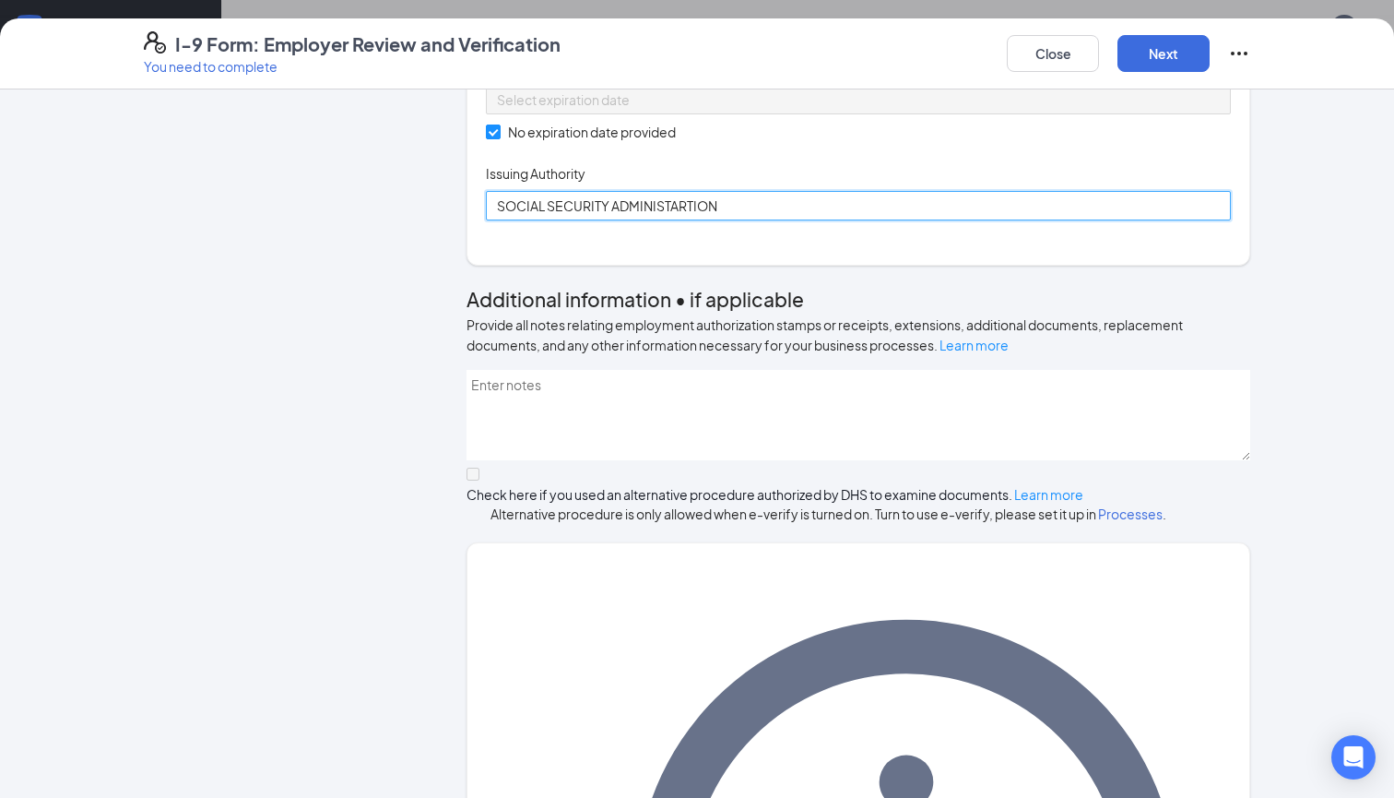
click at [682, 220] on input "SOCIAL SECURITY ADMINISTARTION" at bounding box center [858, 206] width 745 height 30
click at [733, 220] on input "SOCIAL SECURITY ADMINISTARTION" at bounding box center [858, 206] width 745 height 30
type input "SOCIAL SECURITY ADMINISTRATION"
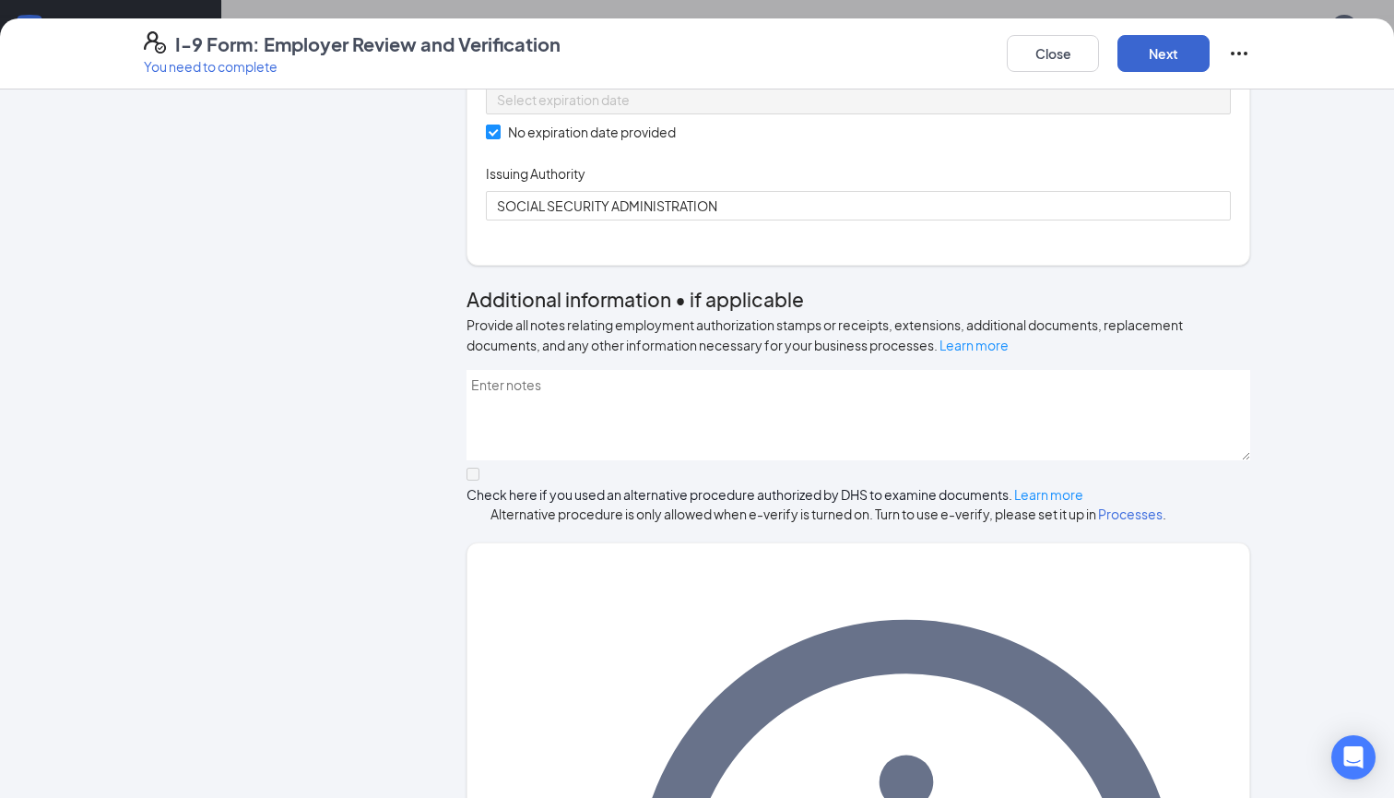
click at [1164, 45] on button "Next" at bounding box center [1164, 53] width 92 height 37
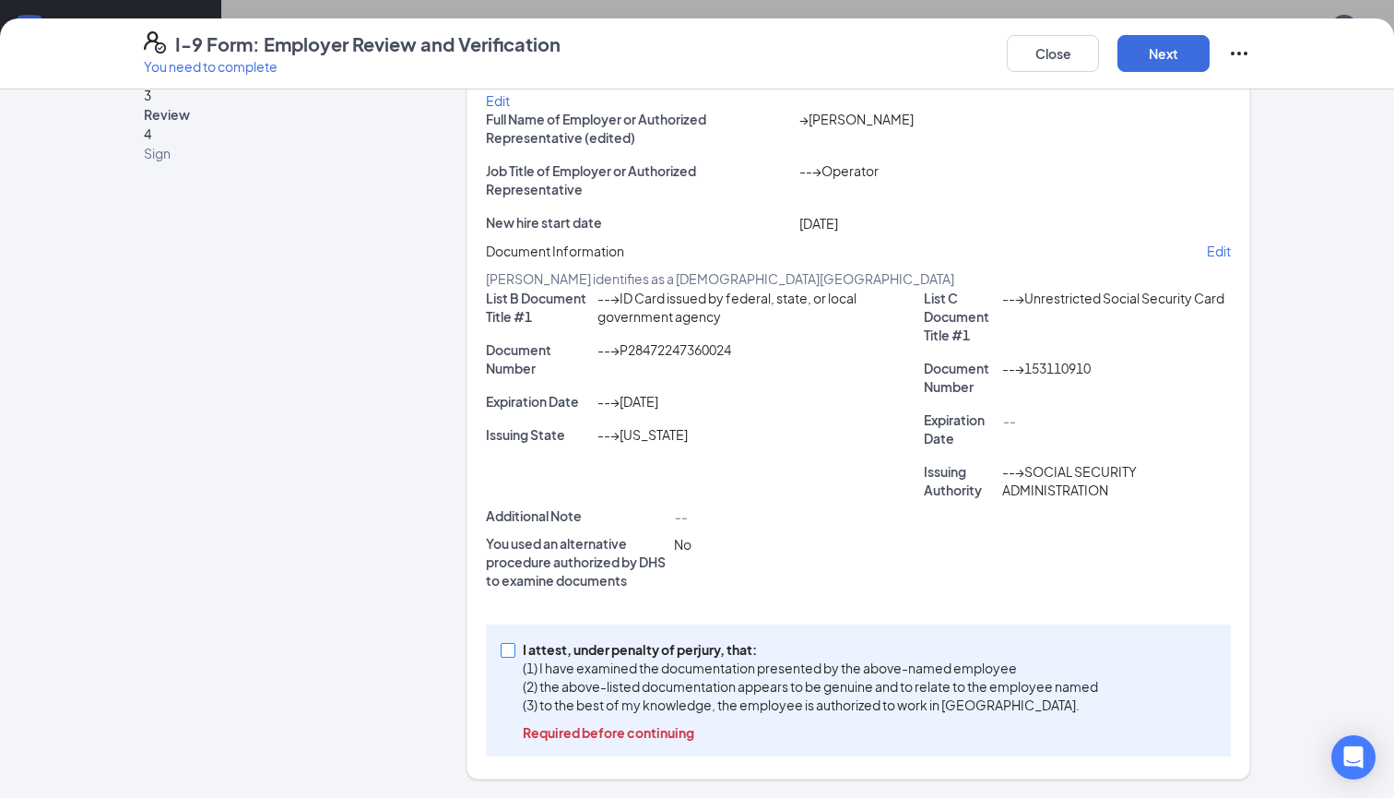
click at [508, 651] on input "I attest, under penalty of [PERSON_NAME], that: (1) I have examined the documen…" at bounding box center [507, 649] width 13 height 13
checkbox input "true"
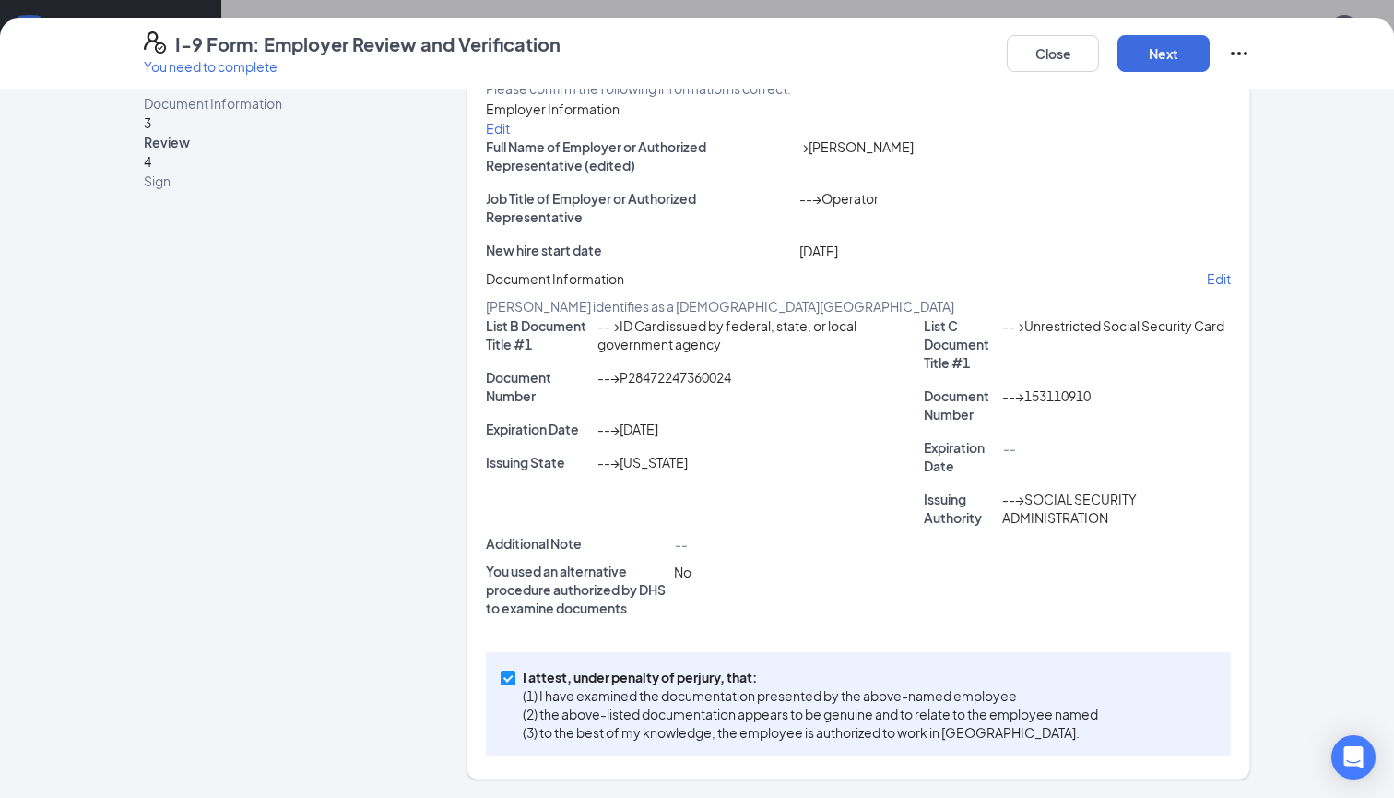
scroll to position [245, 0]
click at [1186, 53] on button "Next" at bounding box center [1164, 53] width 92 height 37
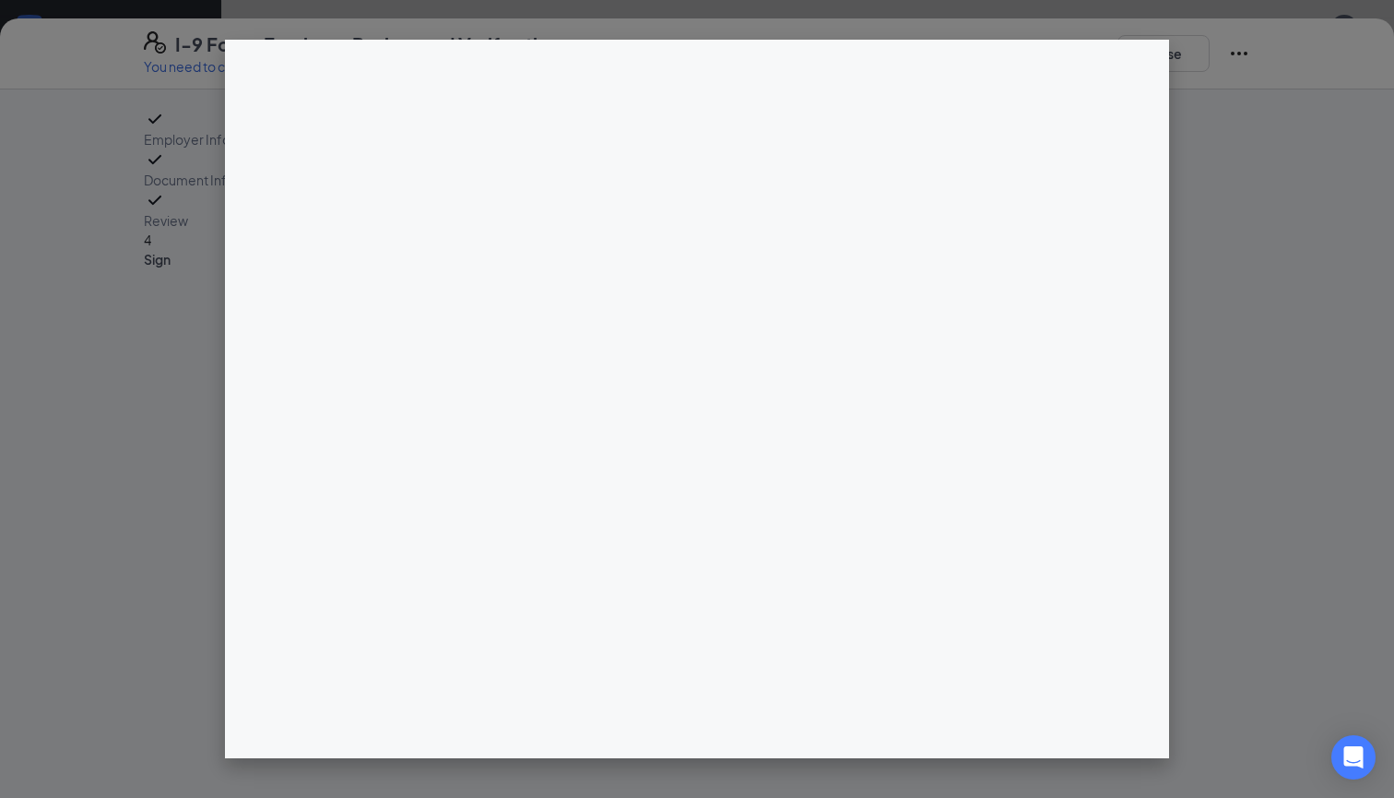
scroll to position [894, 0]
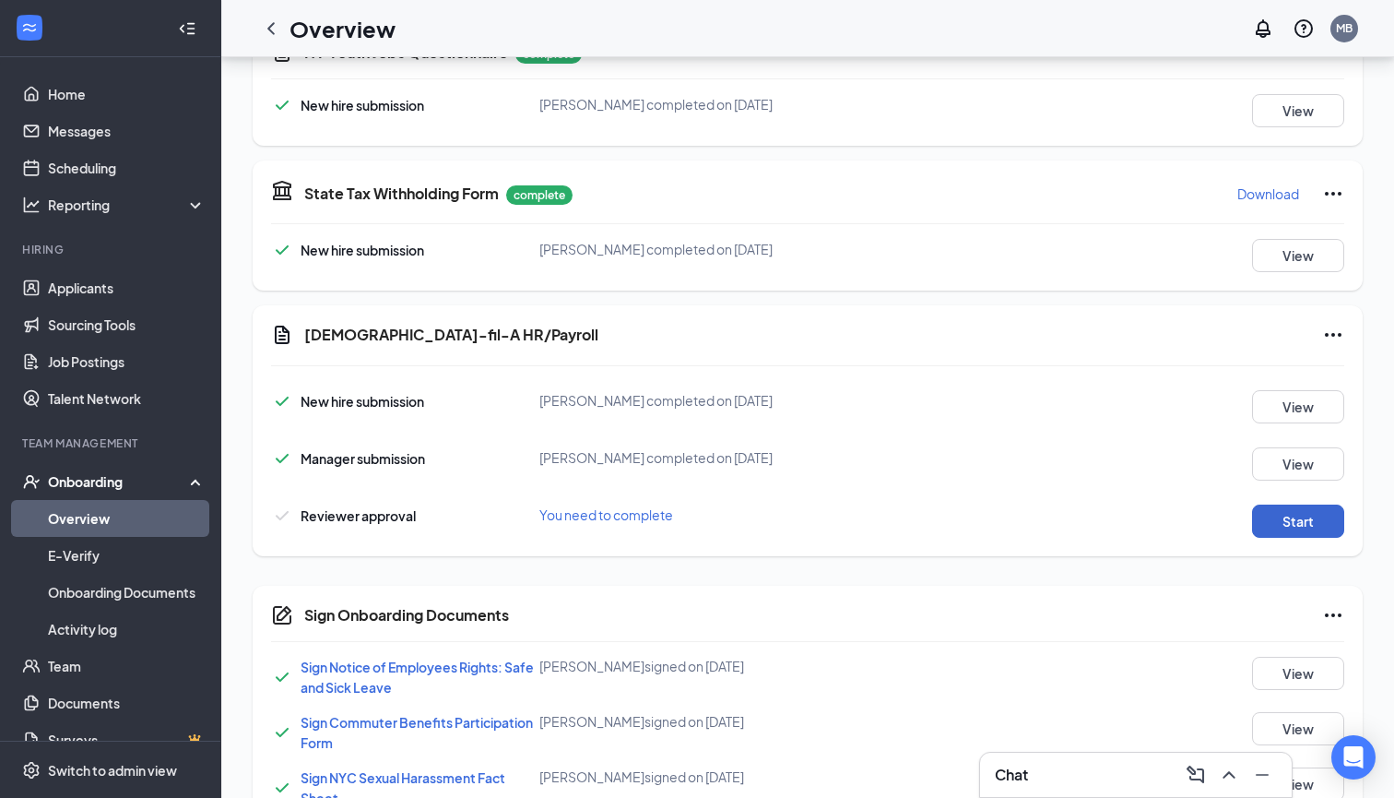
click at [1299, 538] on button "Start" at bounding box center [1298, 520] width 92 height 33
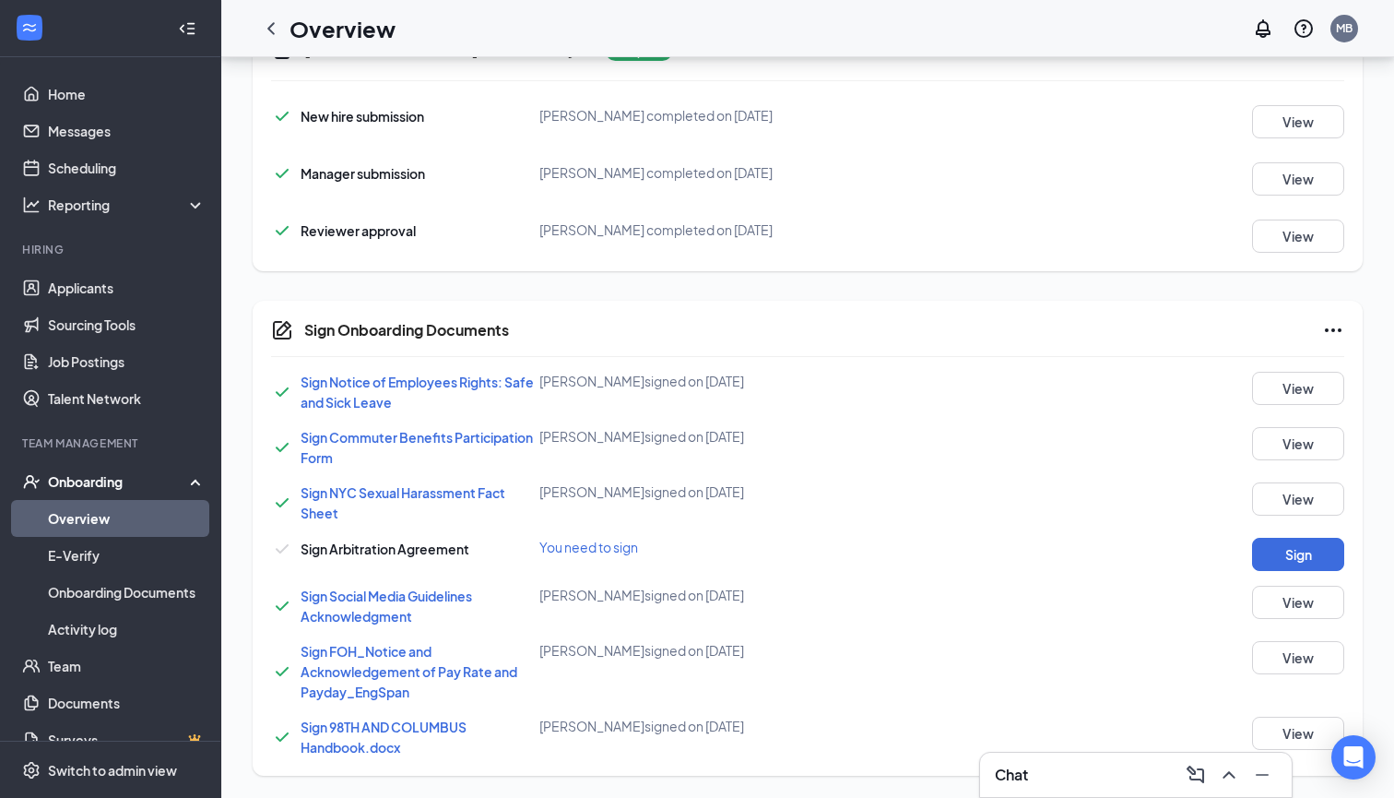
scroll to position [1211, 0]
click at [1274, 561] on button "Sign" at bounding box center [1298, 554] width 92 height 33
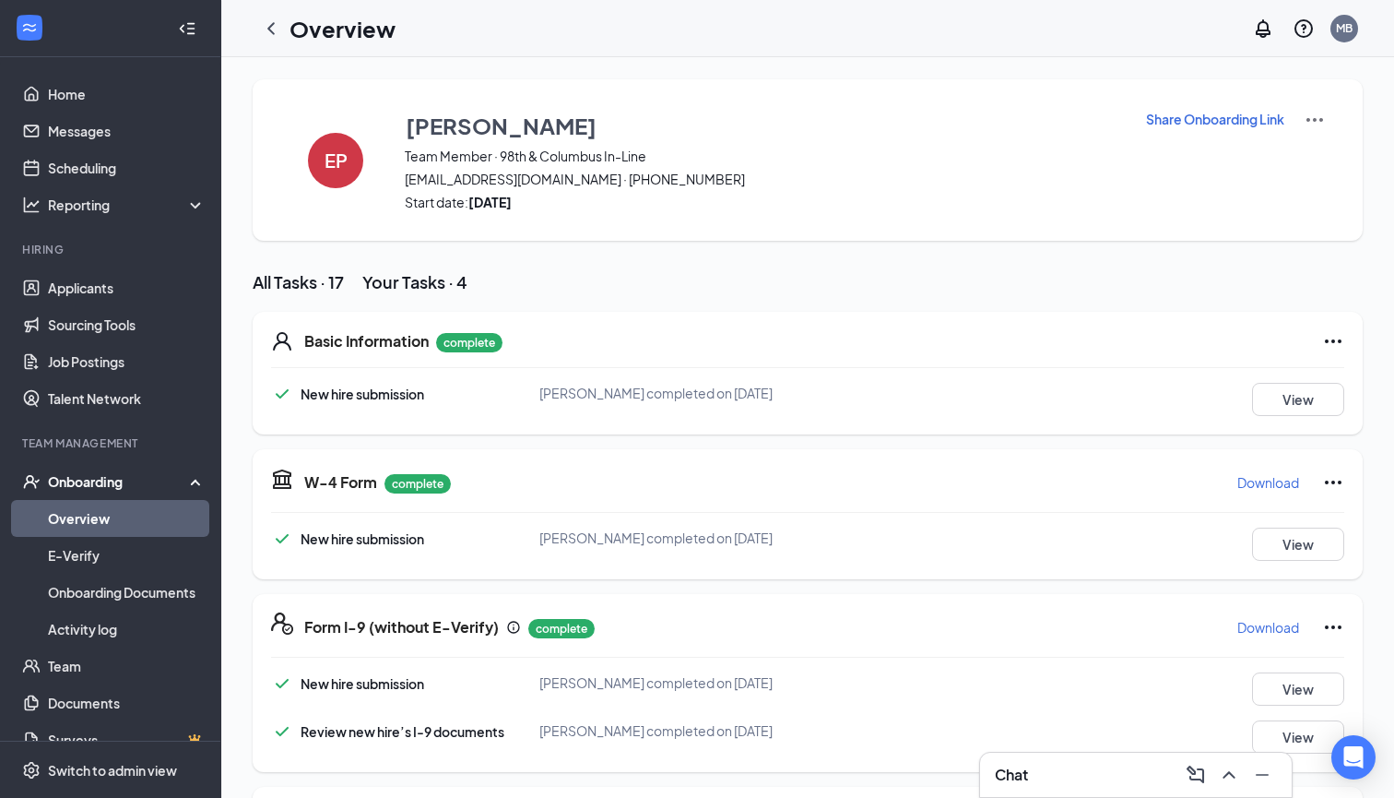
scroll to position [0, 0]
click at [143, 521] on link "Overview" at bounding box center [127, 518] width 158 height 37
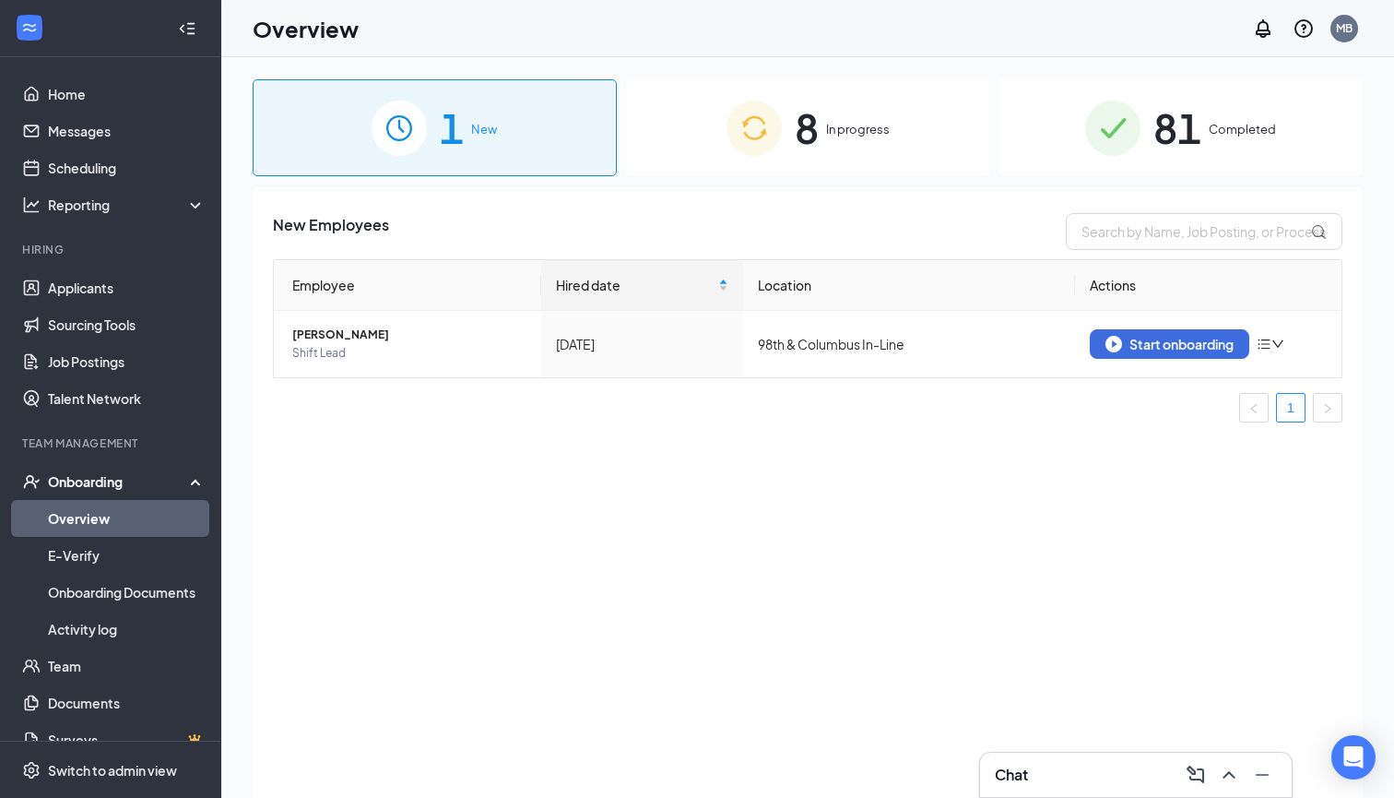
click at [1172, 137] on span "81" at bounding box center [1178, 128] width 48 height 64
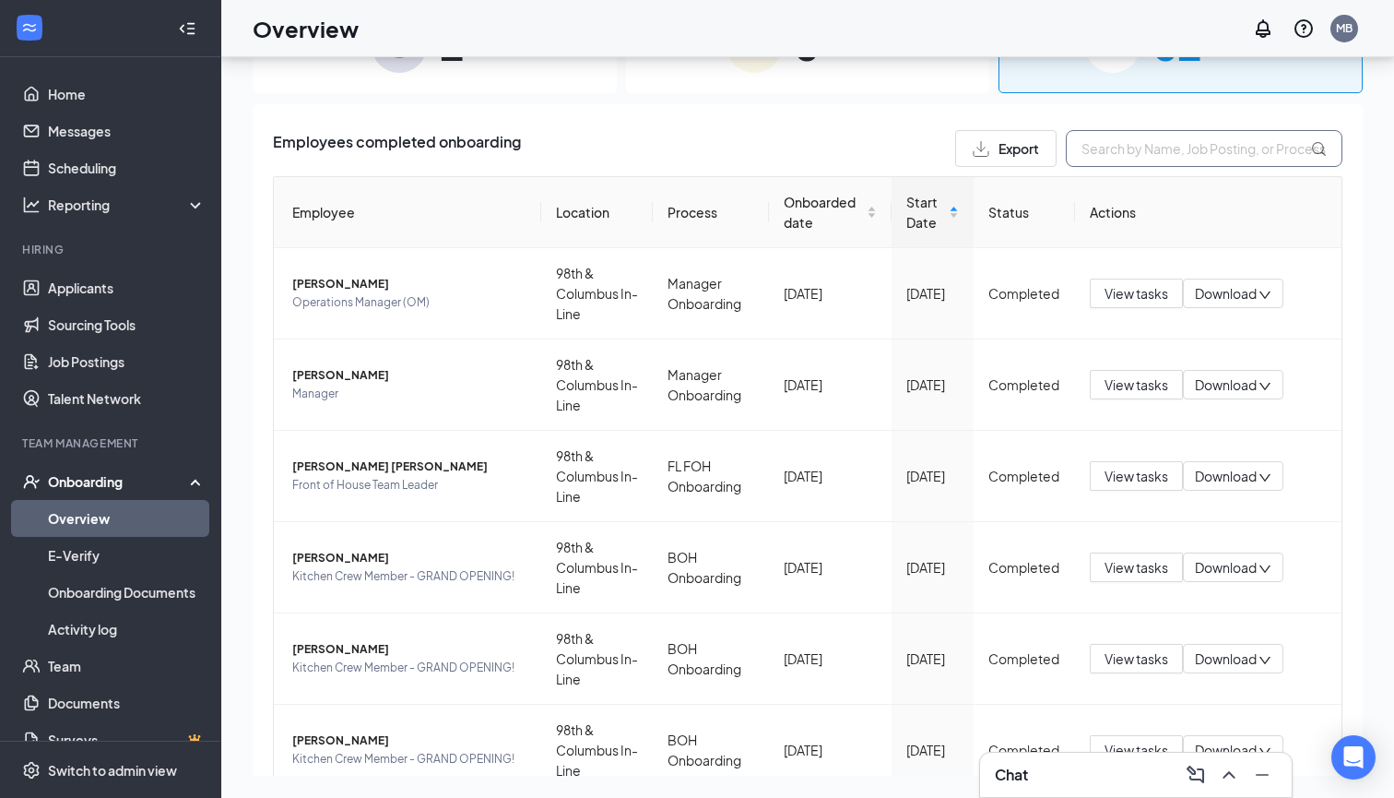
click at [1169, 151] on input "text" at bounding box center [1204, 148] width 277 height 37
type input "[PERSON_NAME]"
